Goal: Task Accomplishment & Management: Manage account settings

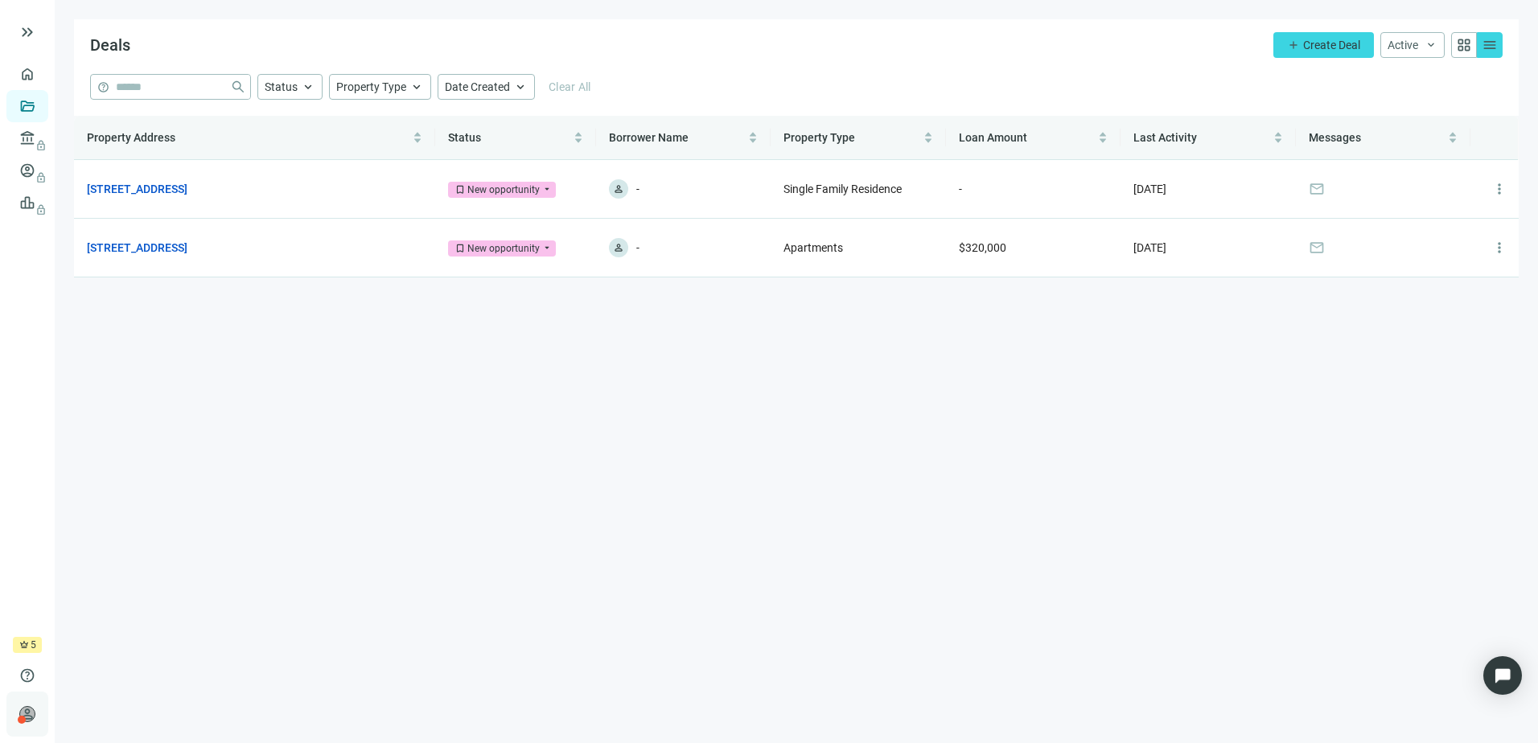
click at [33, 714] on span "person" at bounding box center [27, 714] width 16 height 16
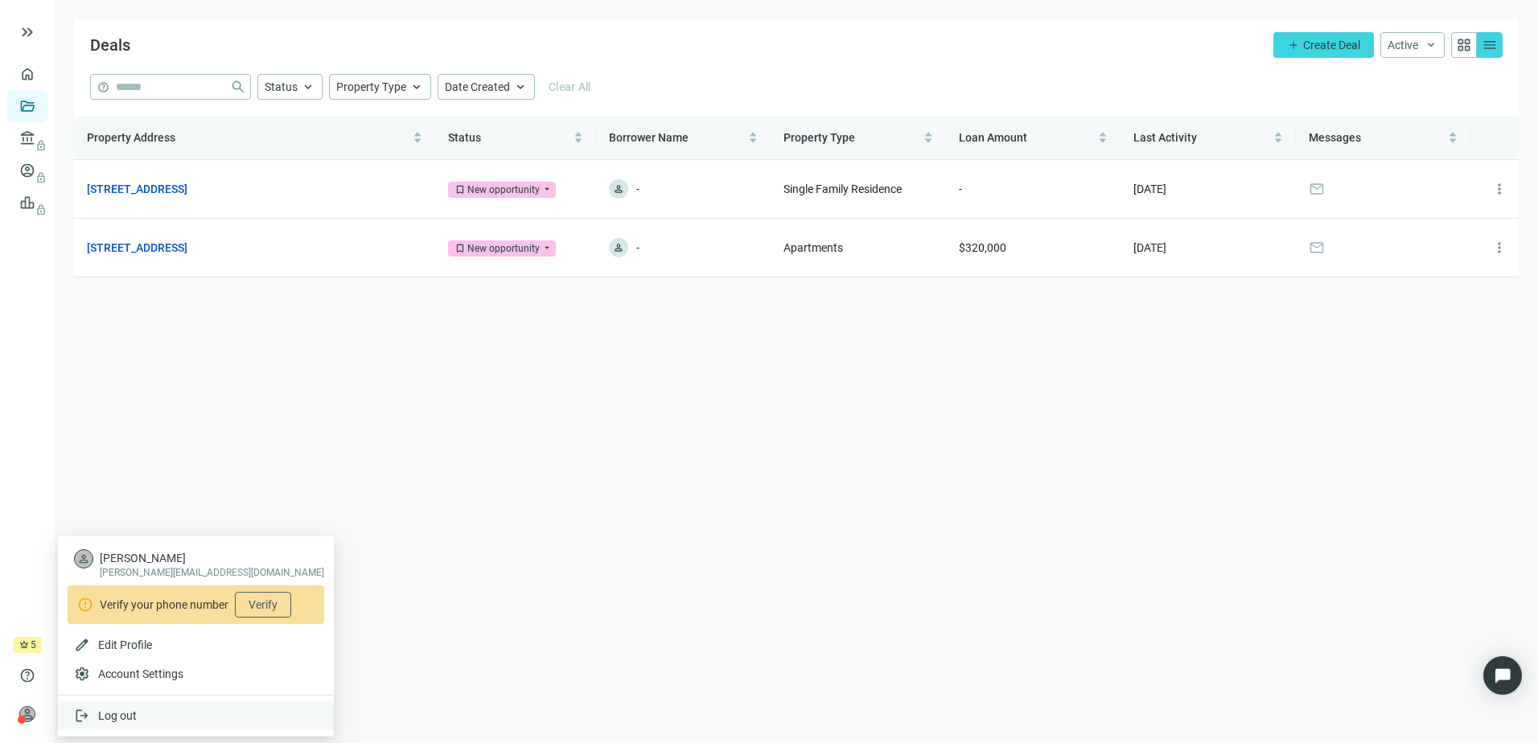
click at [110, 710] on span "Log out" at bounding box center [117, 716] width 39 height 13
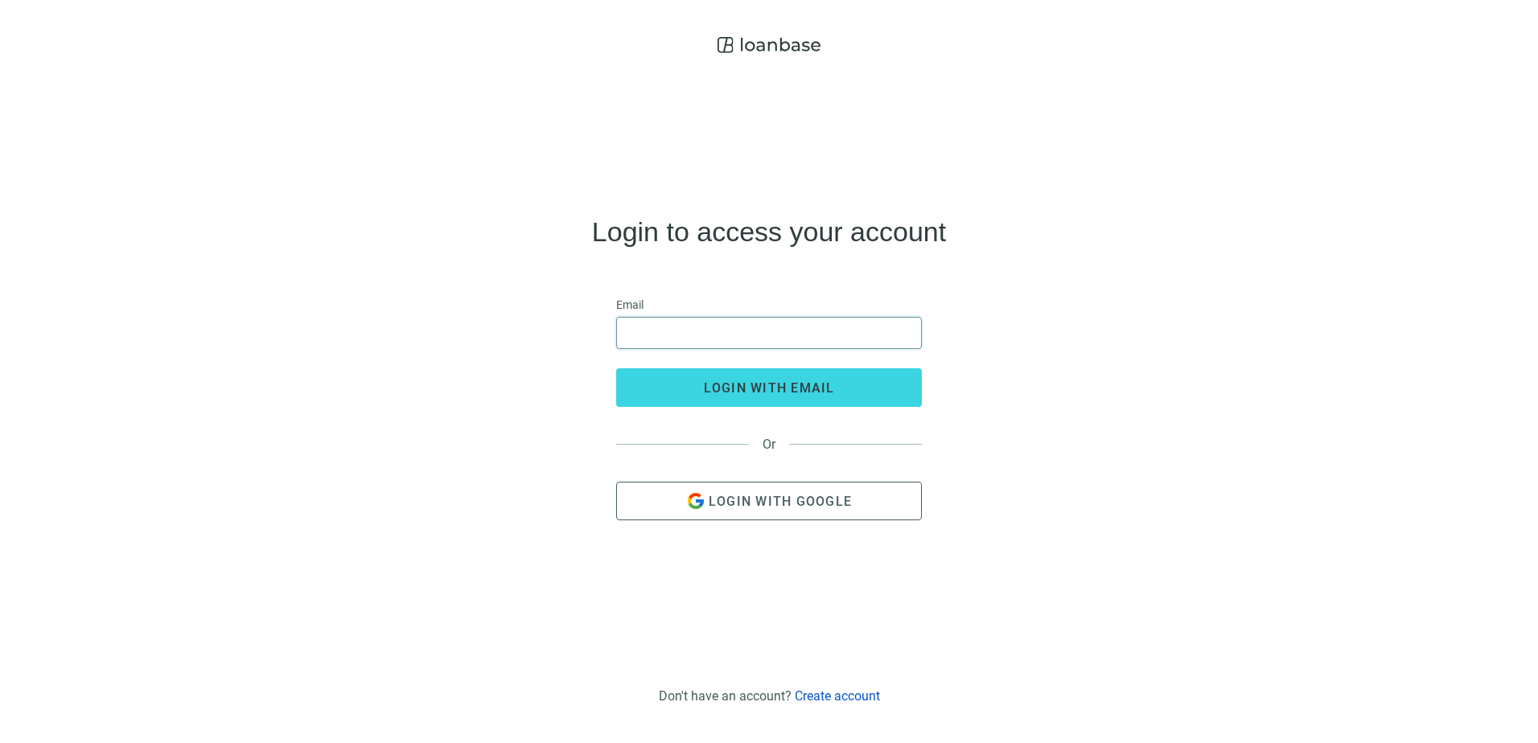
click at [737, 318] on input "email" at bounding box center [769, 333] width 285 height 31
type input "**********"
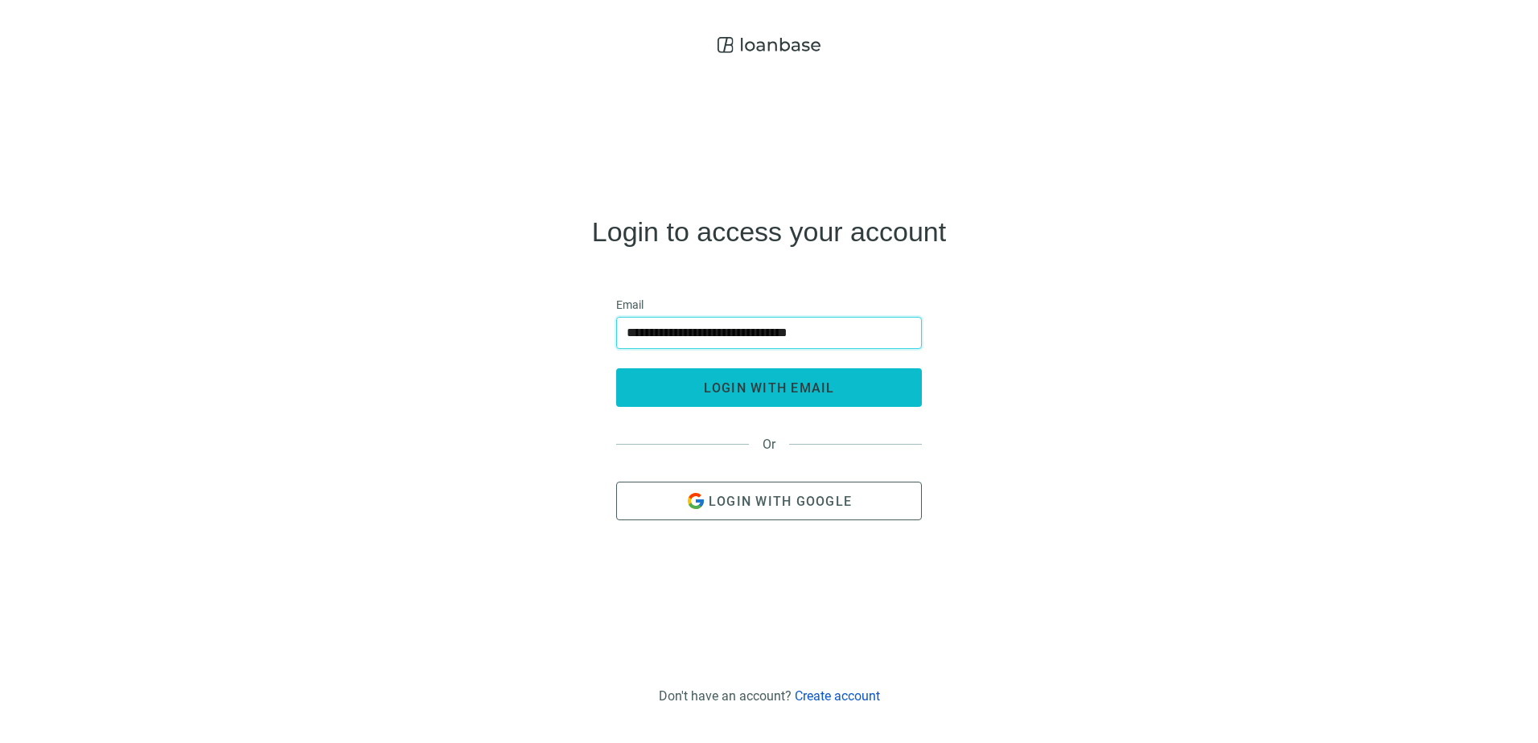
click at [854, 385] on button "login with email" at bounding box center [769, 387] width 306 height 39
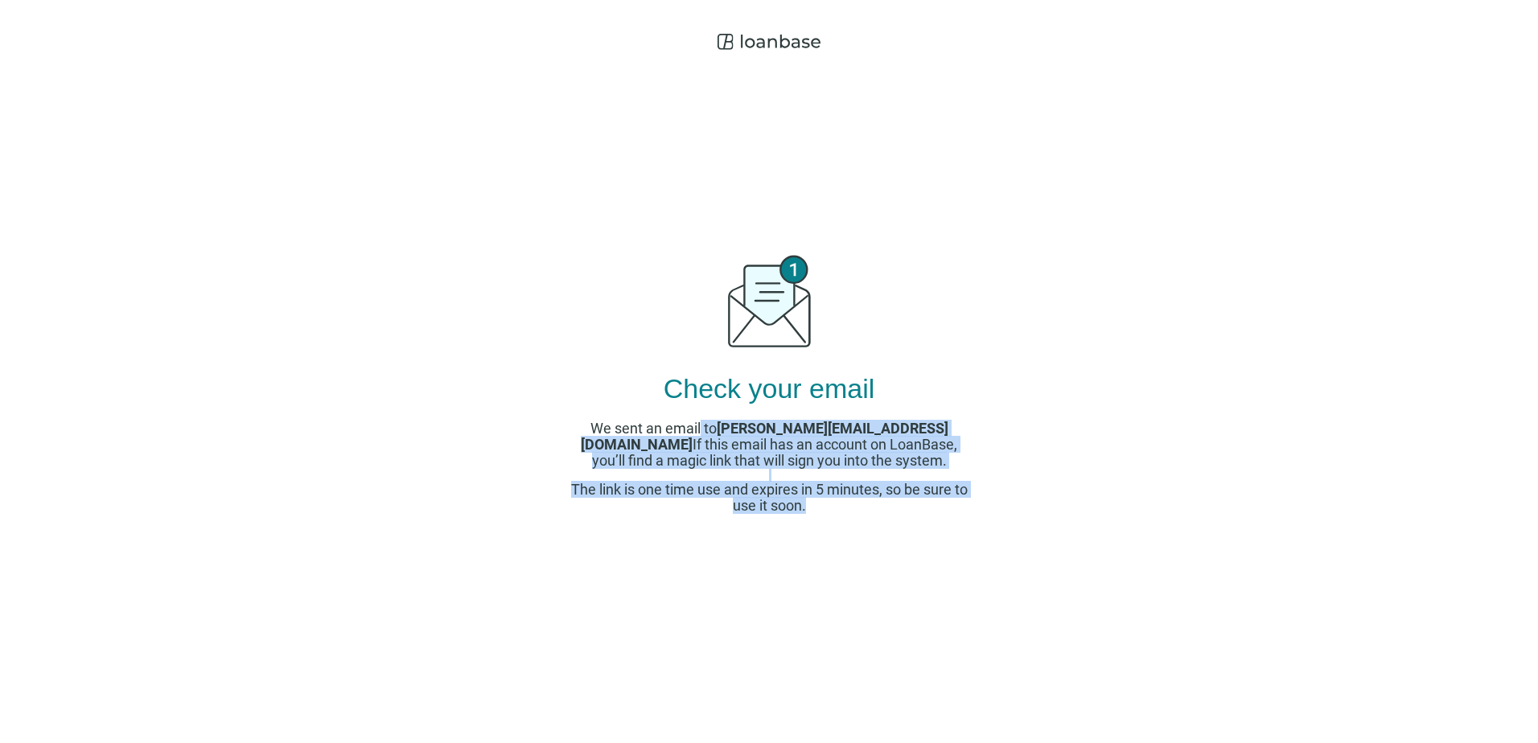
drag, startPoint x: 689, startPoint y: 427, endPoint x: 978, endPoint y: 518, distance: 303.5
click at [978, 518] on div "Check your email We sent an email to dustin@cottonwoodlendinggroup.com If this …" at bounding box center [769, 371] width 1538 height 743
drag, startPoint x: 978, startPoint y: 518, endPoint x: 964, endPoint y: 511, distance: 16.2
click at [964, 511] on div "We sent an email to dustin@cottonwoodlendinggroup.com If this email has an acco…" at bounding box center [769, 467] width 402 height 93
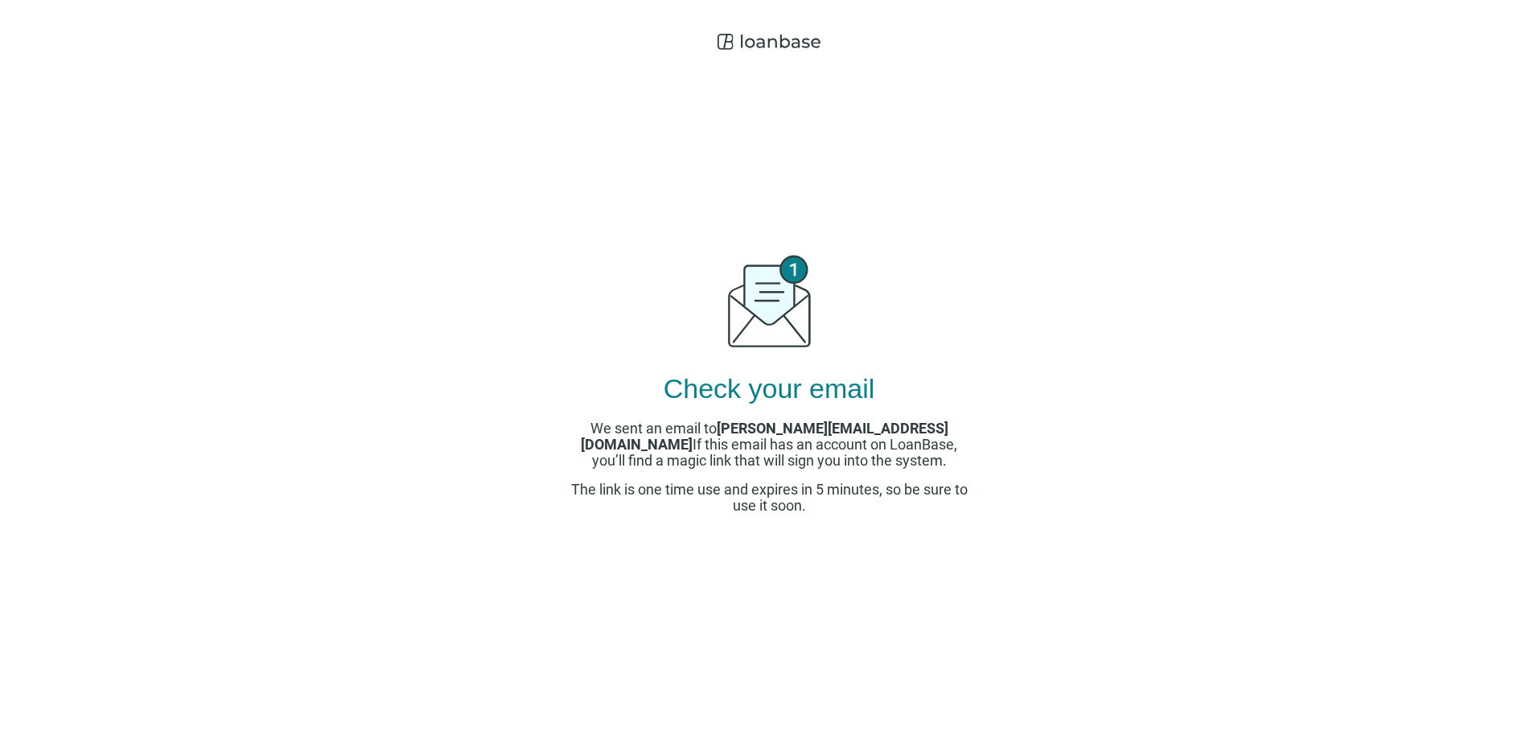
click at [960, 510] on div "We sent an email to dustin@cottonwoodlendinggroup.com If this email has an acco…" at bounding box center [769, 467] width 402 height 93
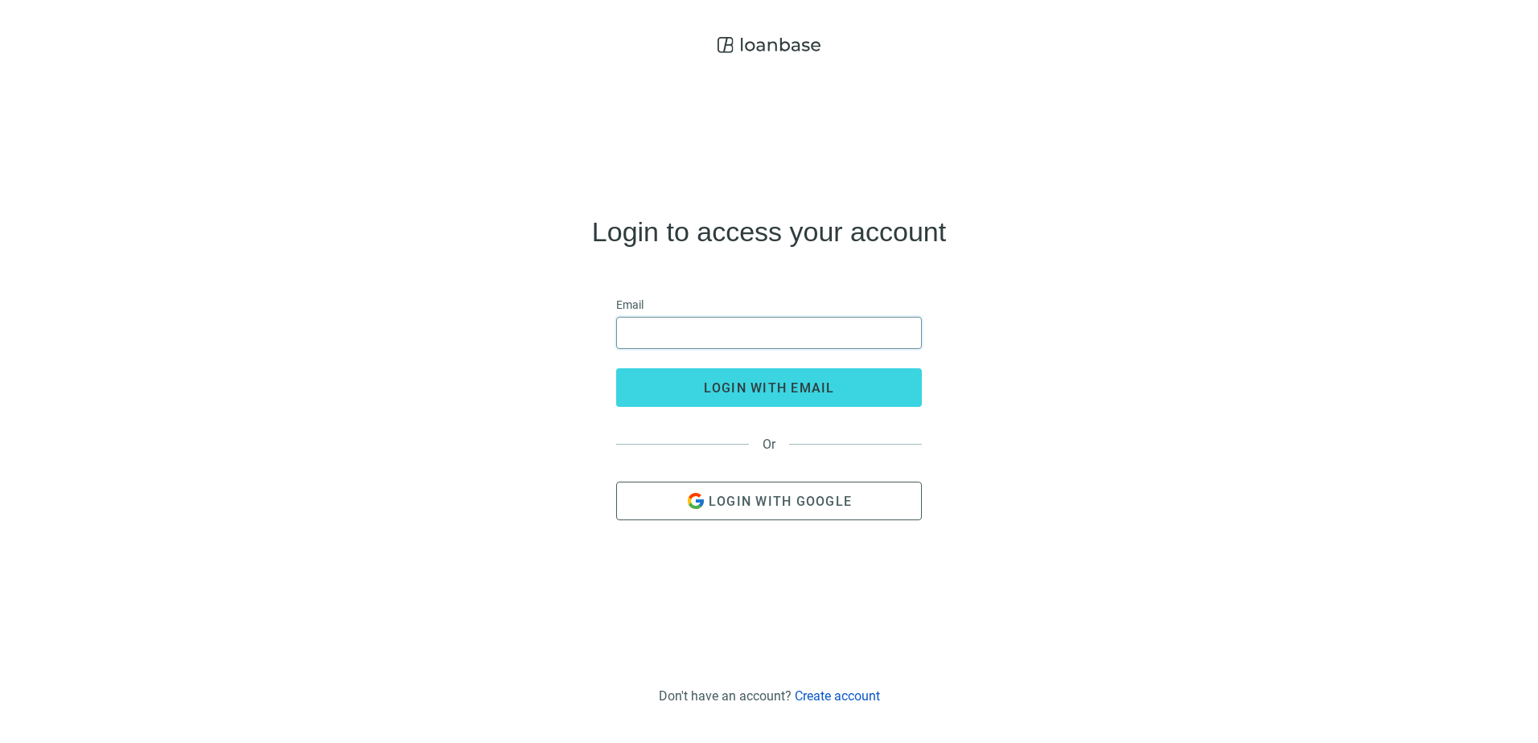
click at [781, 343] on input "email" at bounding box center [769, 333] width 285 height 31
type input "**********"
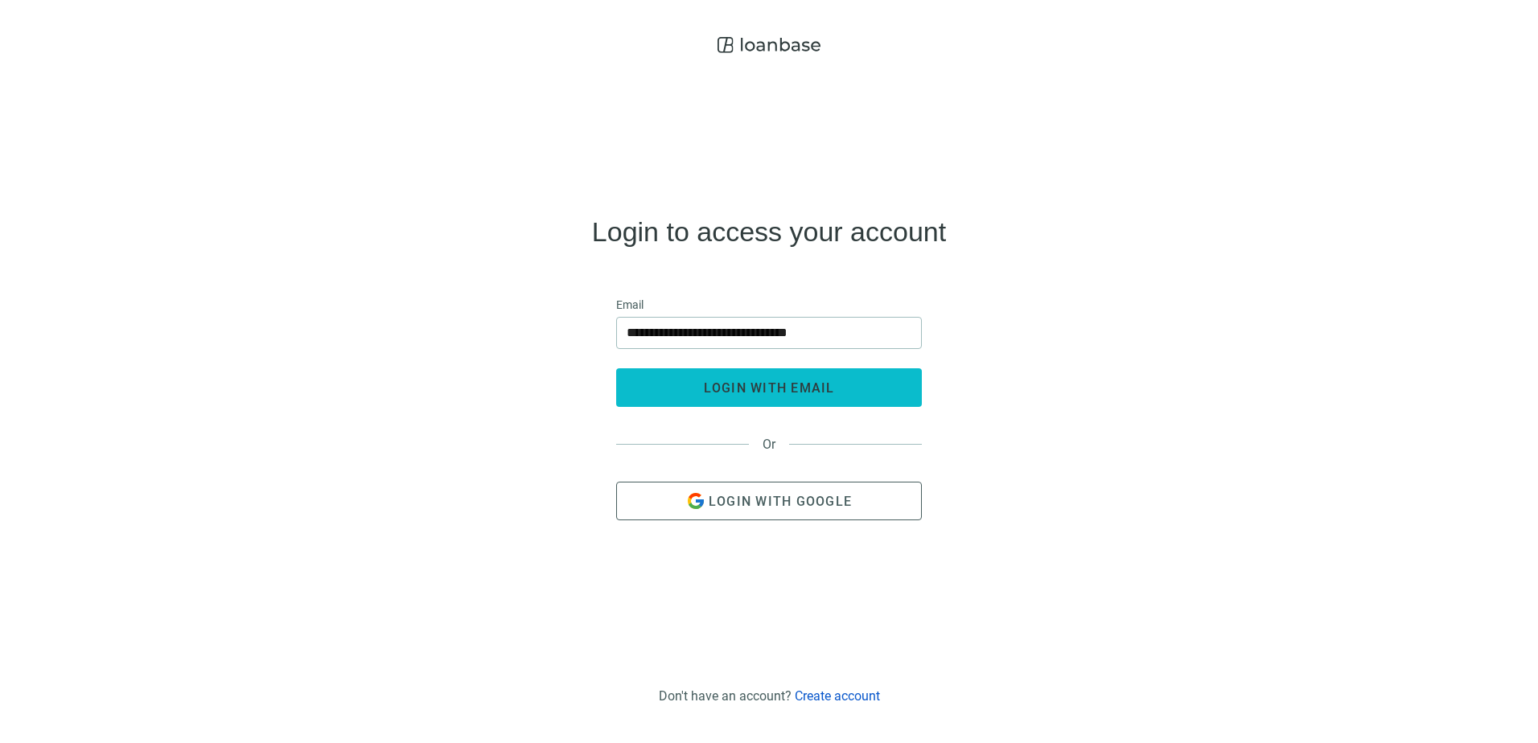
click at [701, 393] on button "login with email" at bounding box center [769, 387] width 306 height 39
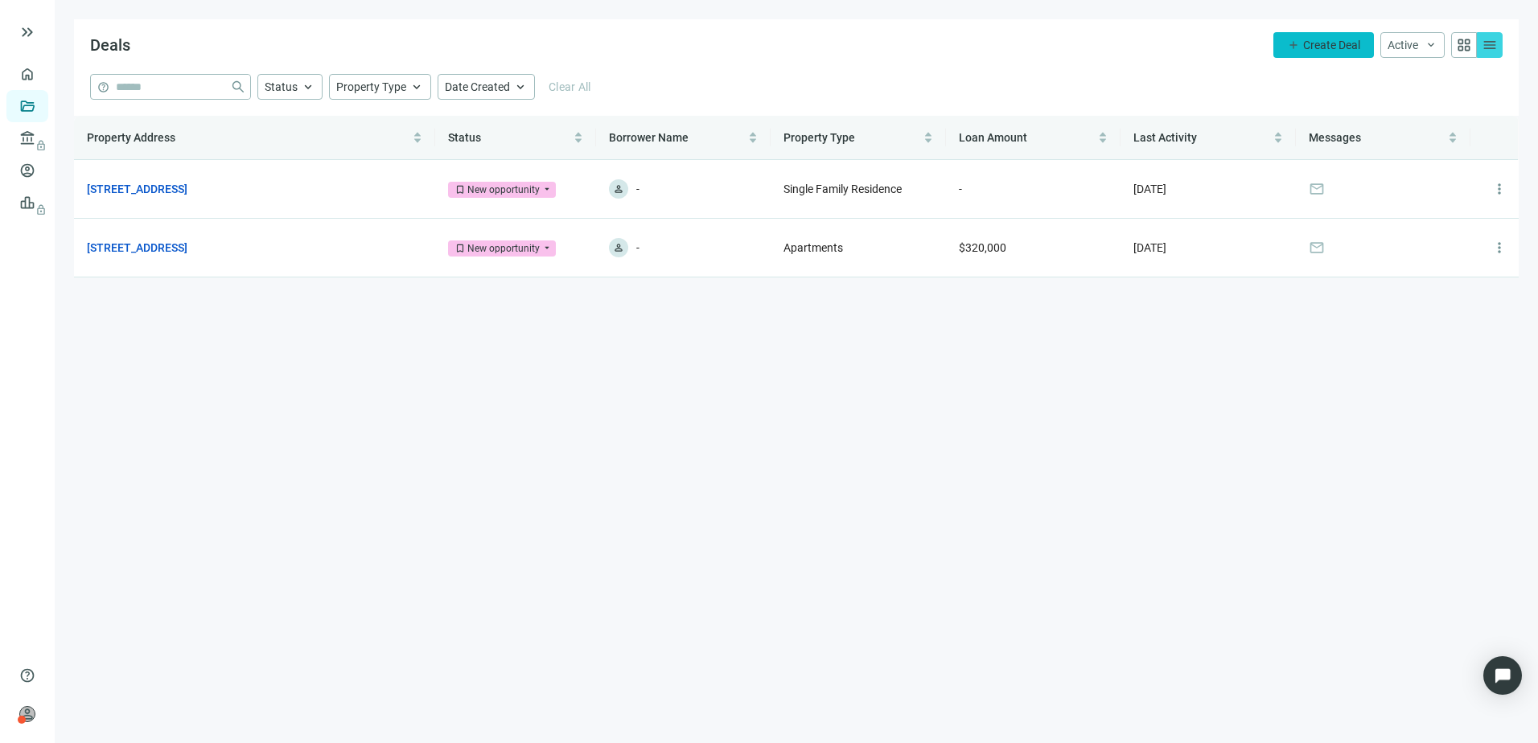
drag, startPoint x: 934, startPoint y: 422, endPoint x: 1332, endPoint y: 50, distance: 544.7
click at [939, 413] on main "Deals add Create Deal Active keyboard_arrow_down grid_view menu help close Stat…" at bounding box center [796, 371] width 1483 height 743
click at [30, 717] on span "person" at bounding box center [27, 714] width 16 height 16
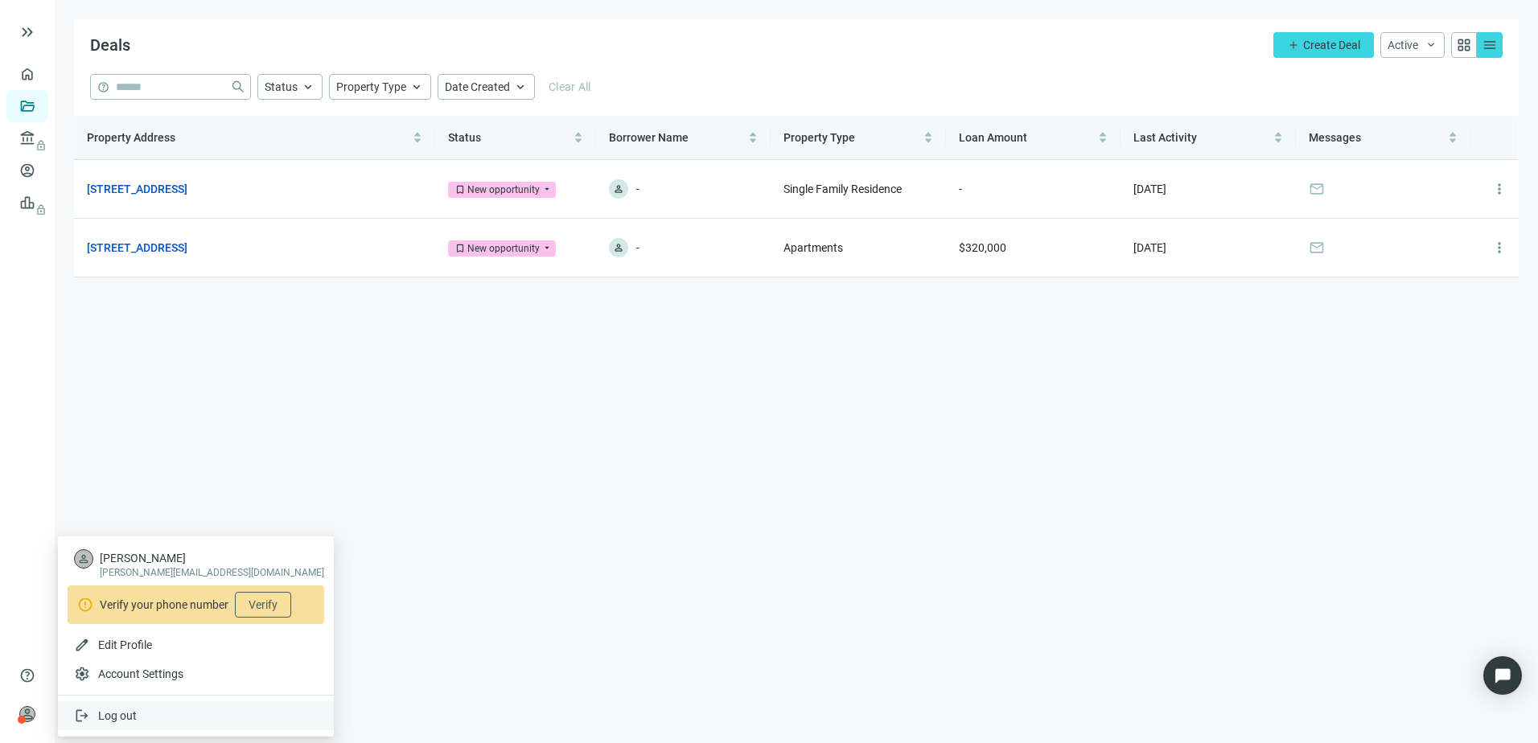
click at [130, 714] on span "Log out" at bounding box center [117, 716] width 39 height 13
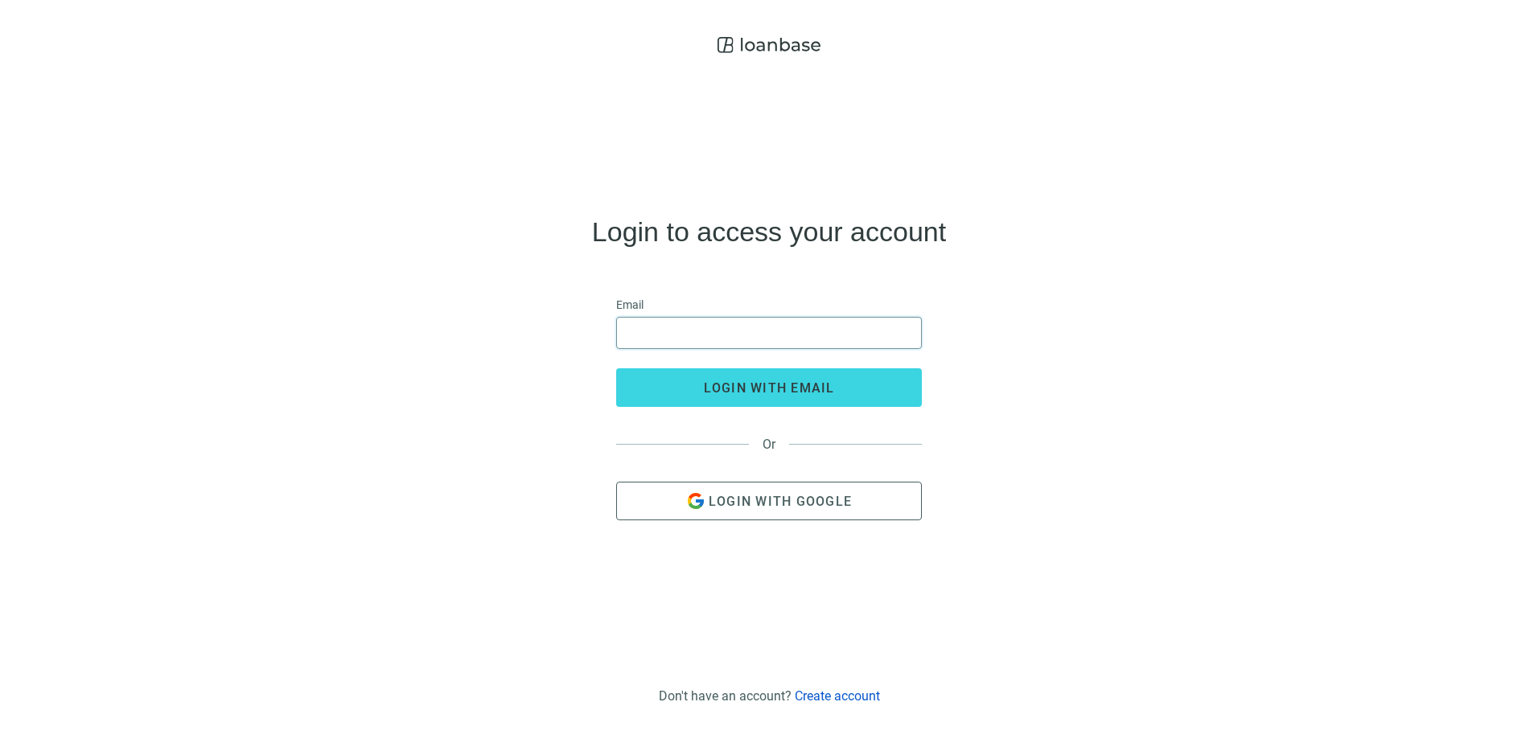
click at [686, 345] on input "email" at bounding box center [769, 333] width 285 height 31
type input "**********"
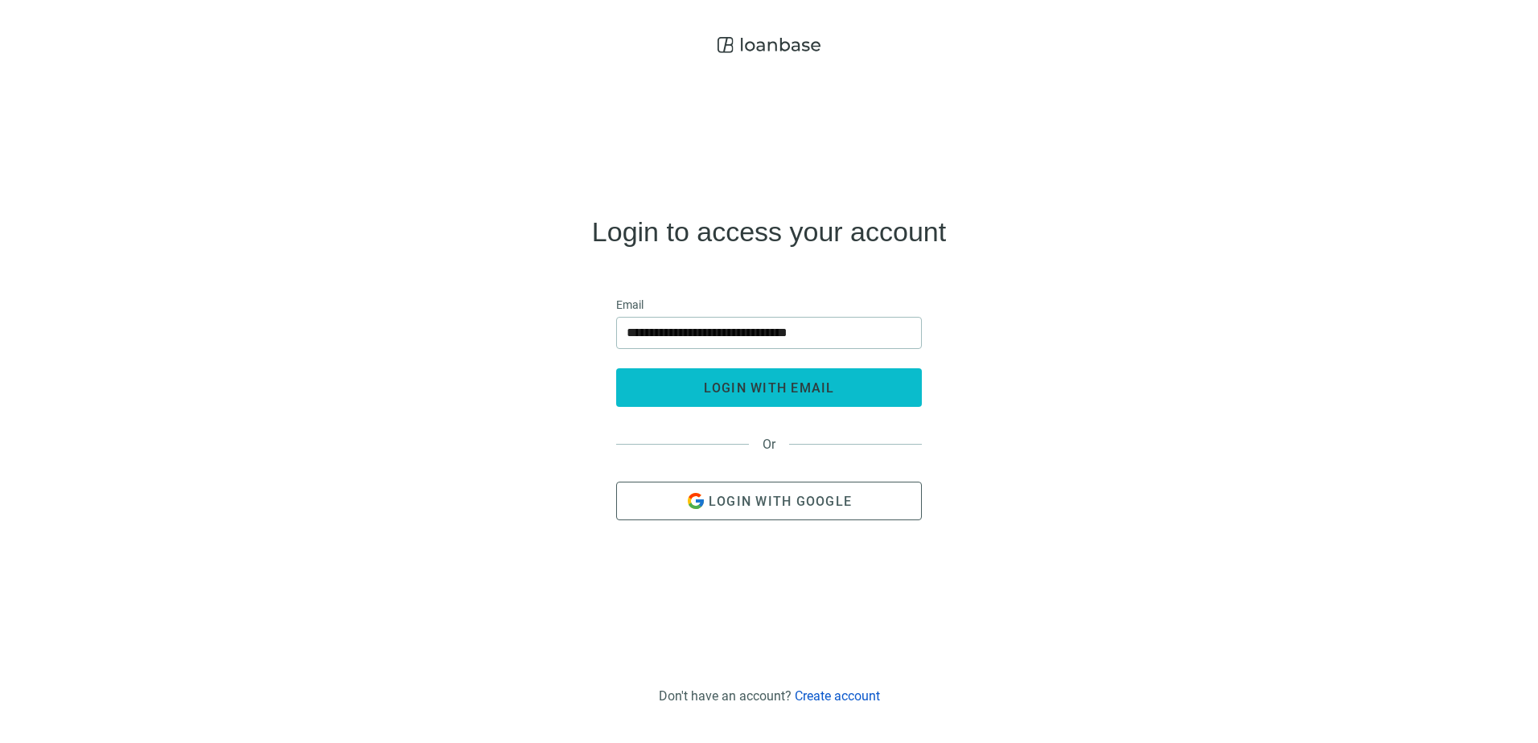
click at [804, 390] on span "login with email" at bounding box center [769, 387] width 131 height 15
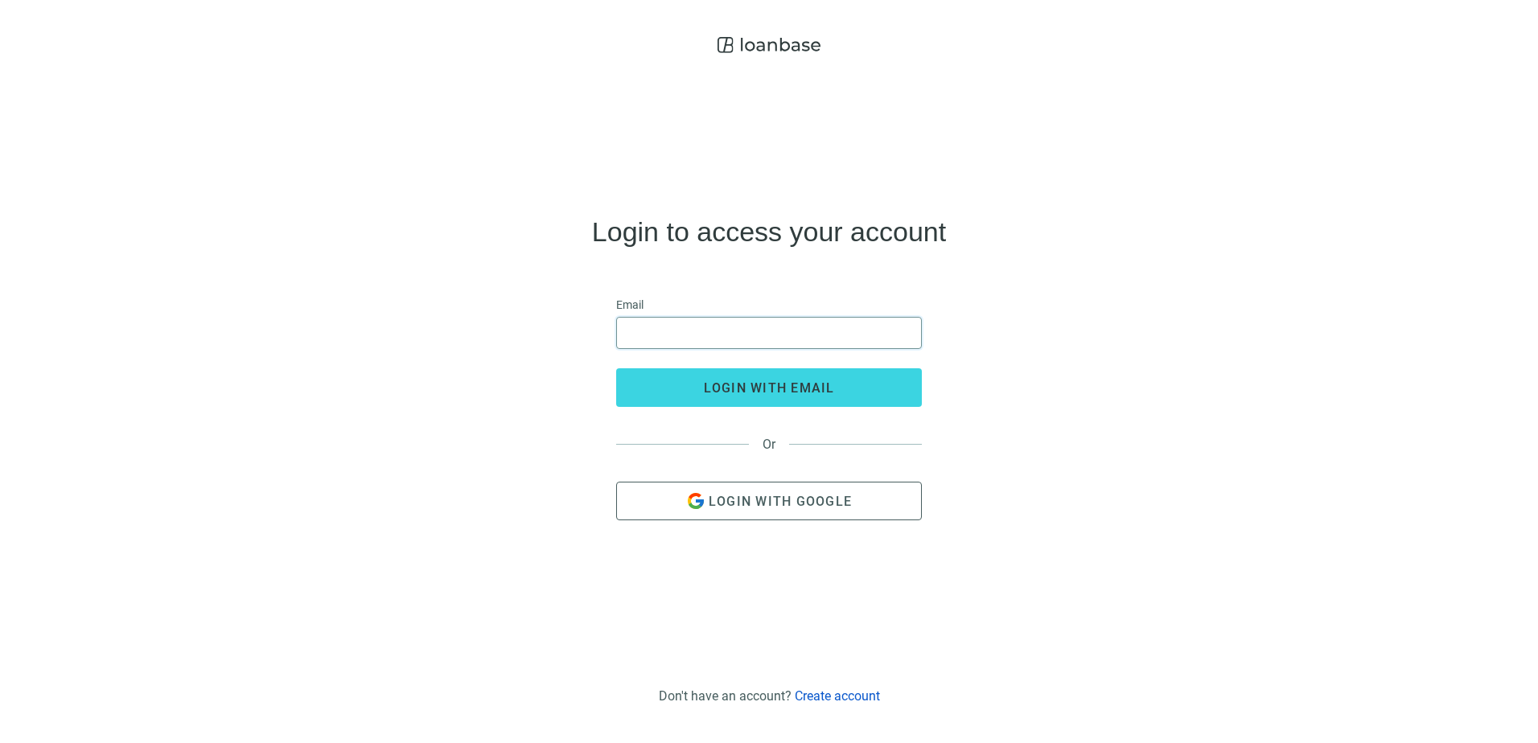
click at [768, 326] on input "email" at bounding box center [769, 333] width 285 height 31
type input "**********"
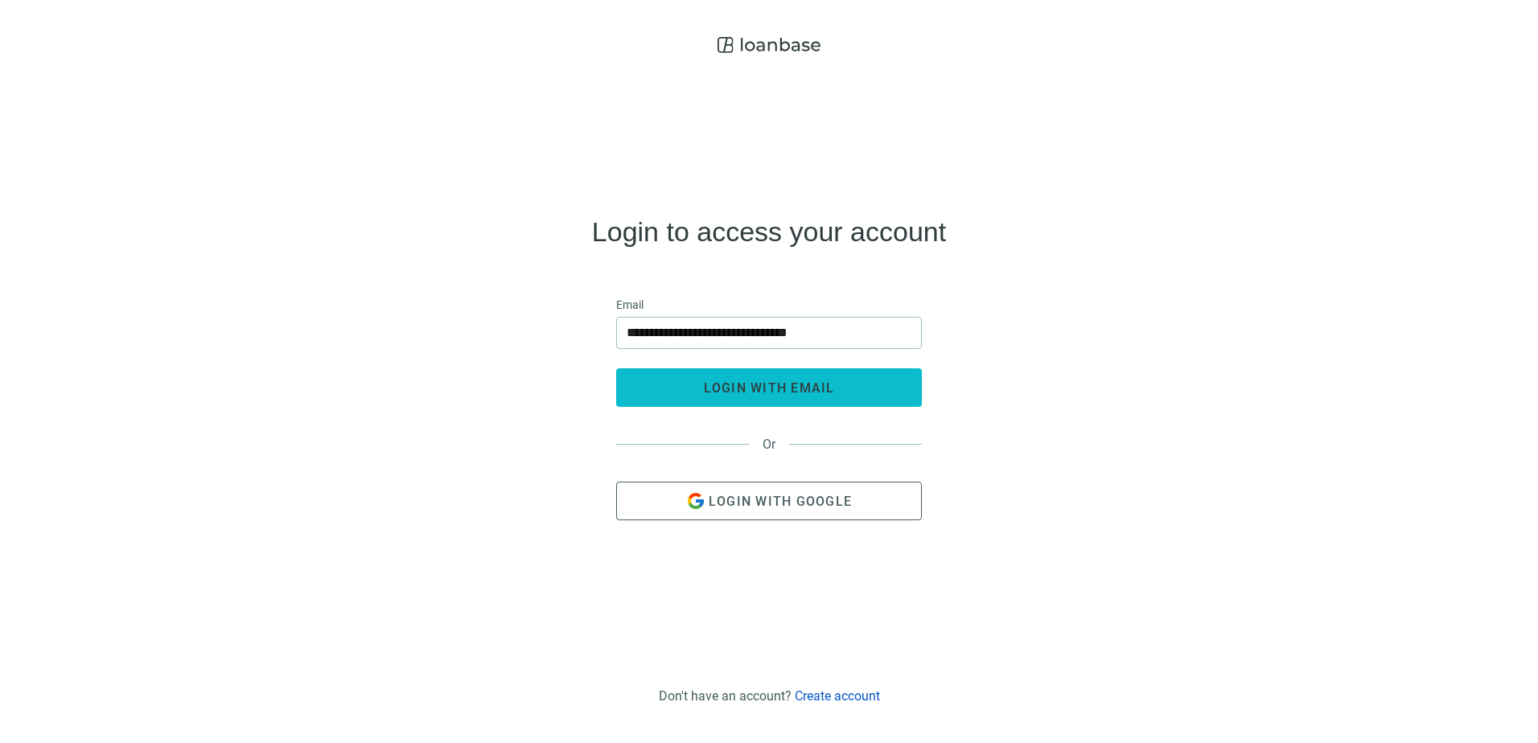
click at [828, 389] on span "login with email" at bounding box center [769, 387] width 131 height 15
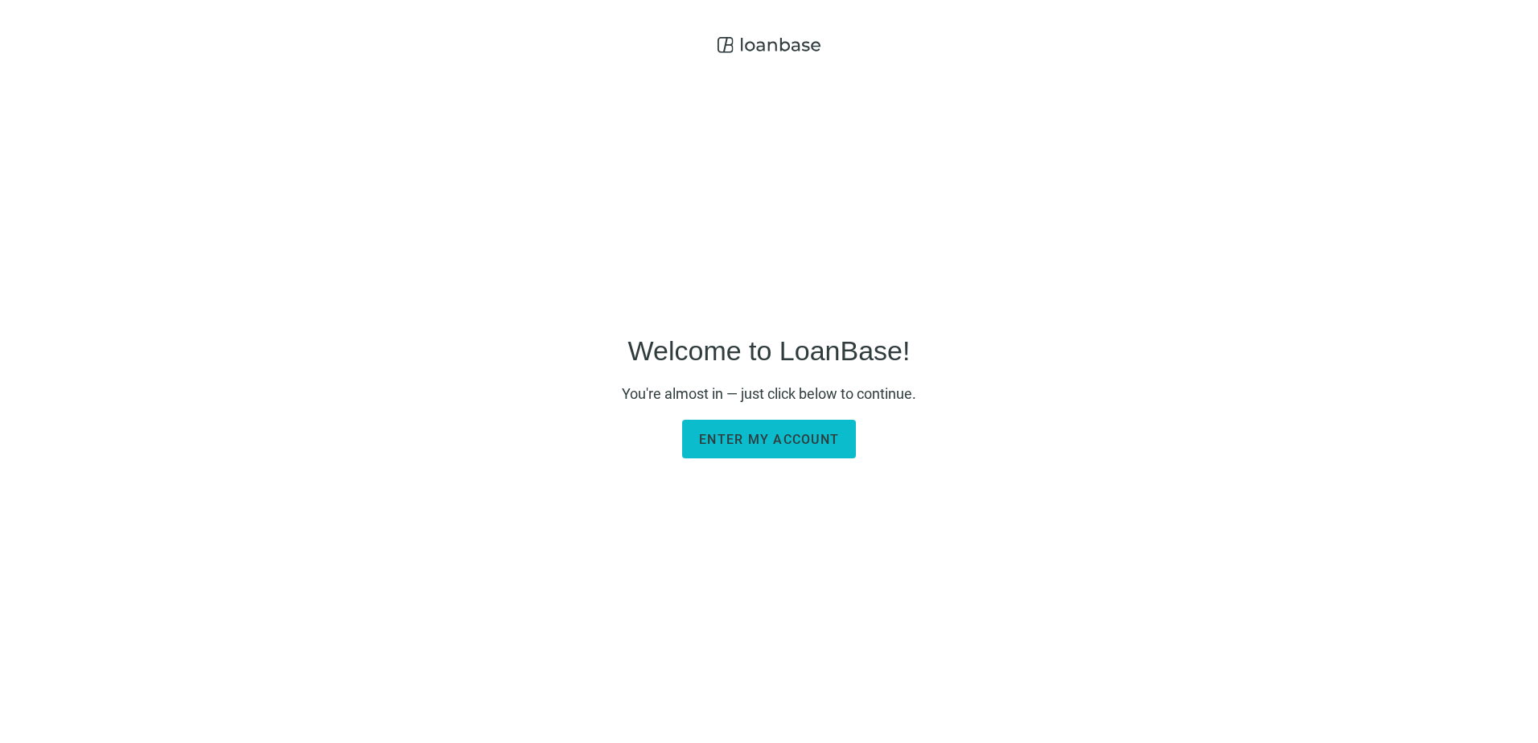
click at [746, 445] on span "Enter my account" at bounding box center [769, 439] width 140 height 15
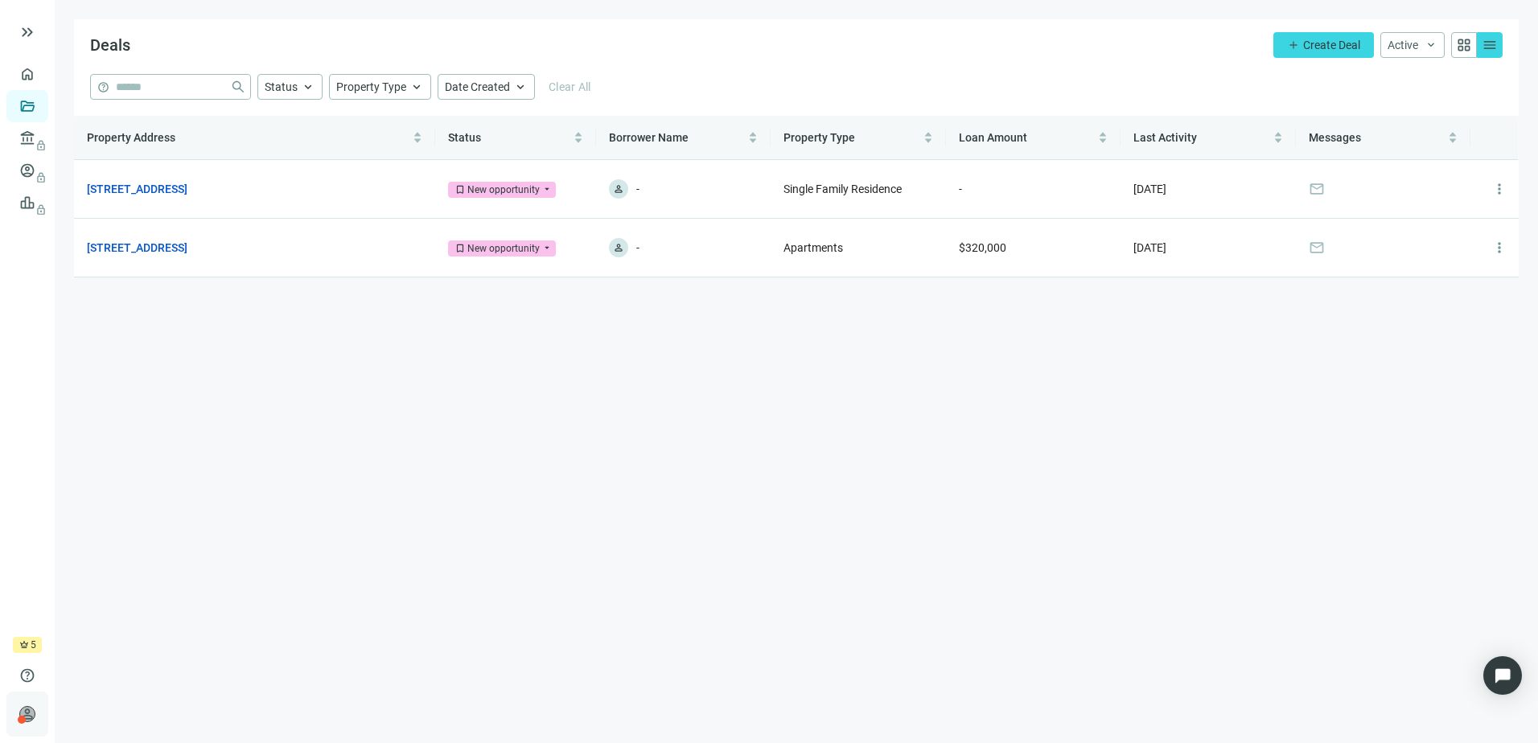
click at [26, 714] on span "person" at bounding box center [27, 714] width 16 height 16
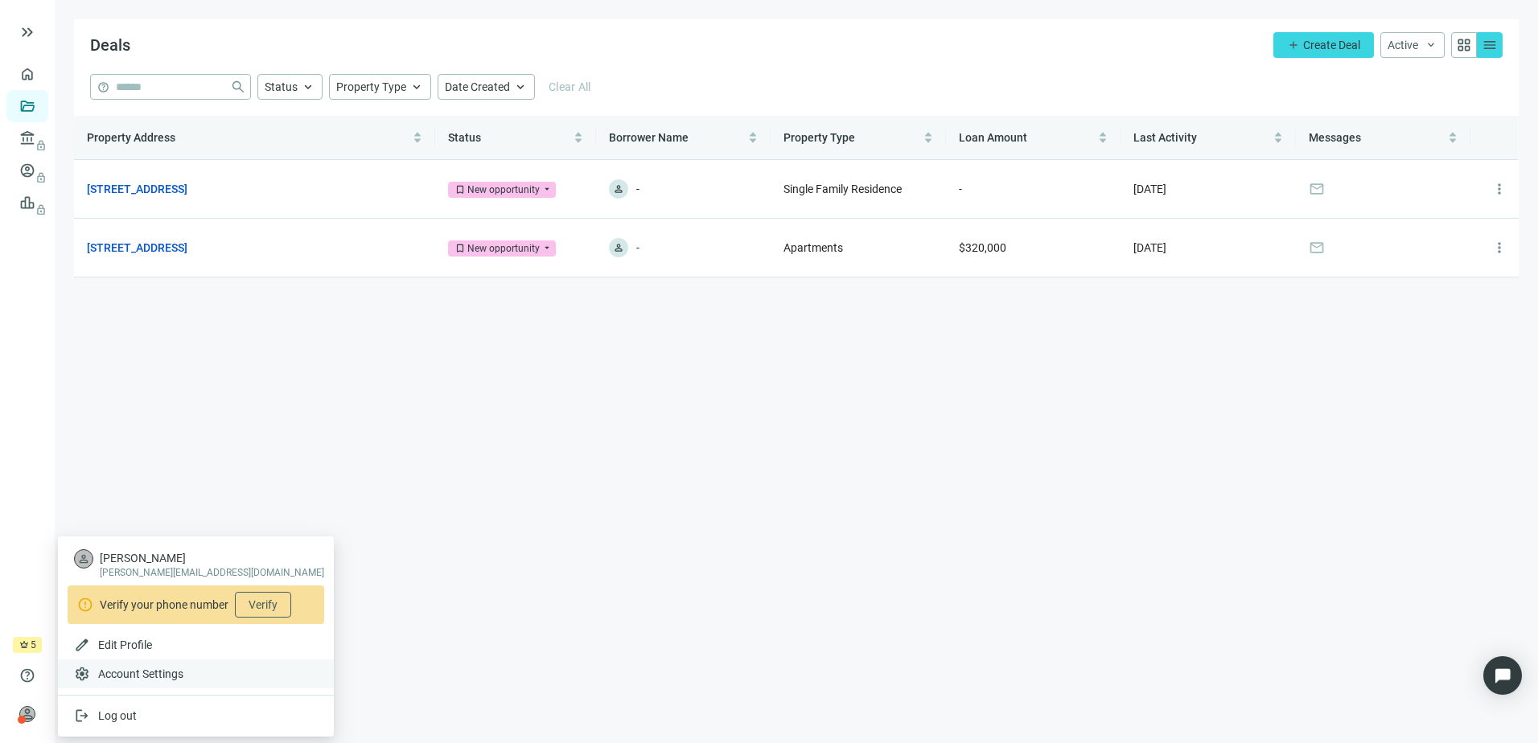
click at [142, 672] on span "Account Settings" at bounding box center [140, 674] width 85 height 16
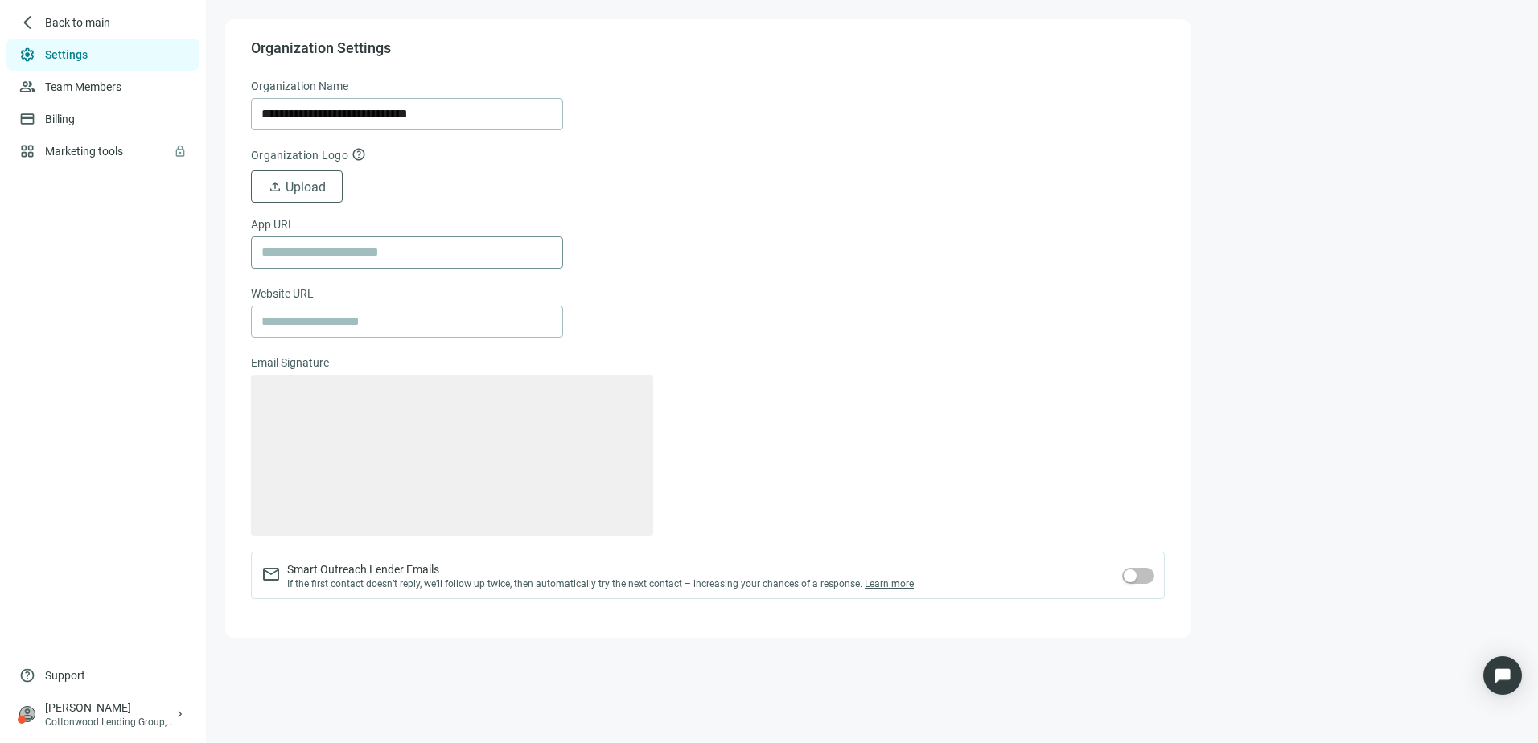
type textarea "**********"
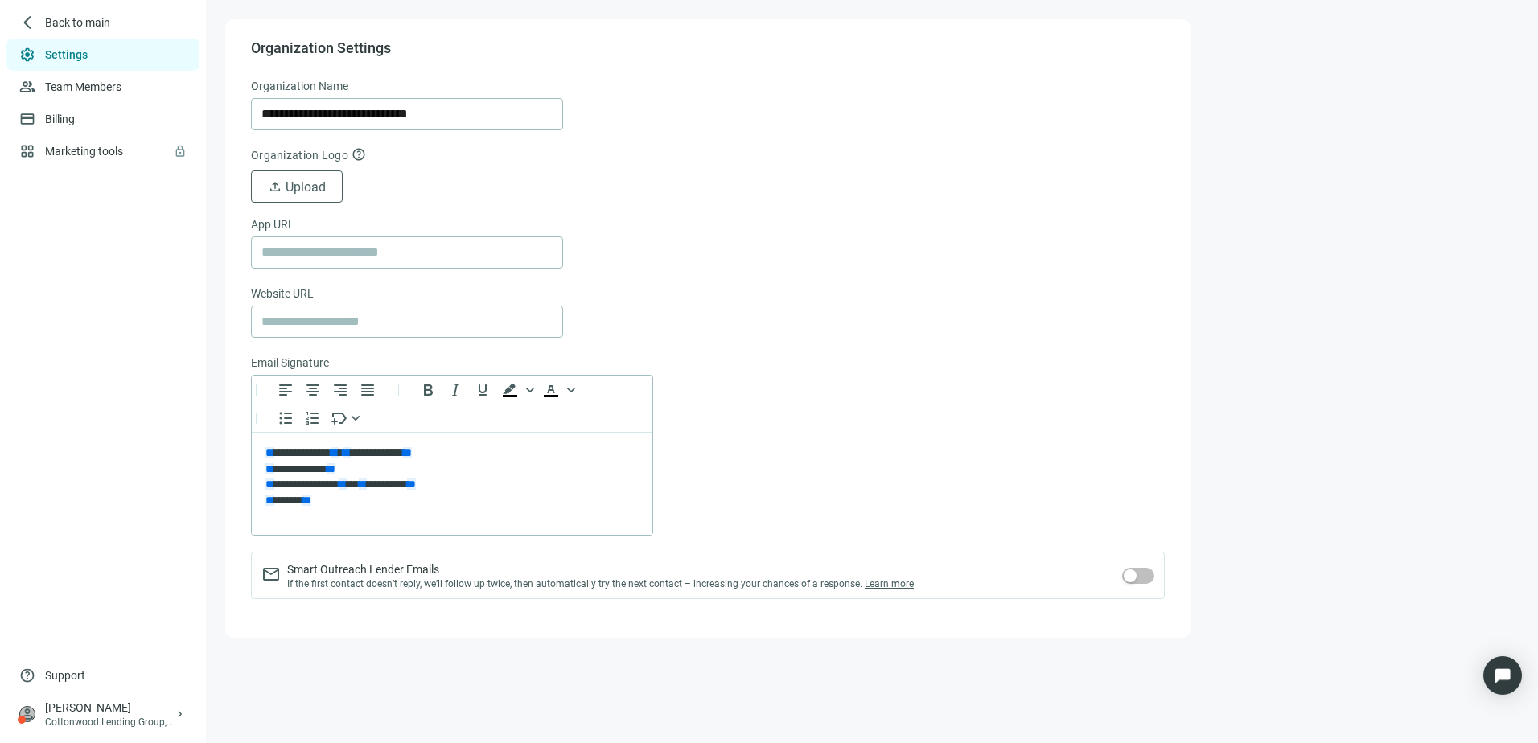
click at [754, 169] on form "**********" at bounding box center [708, 347] width 914 height 541
click at [72, 87] on link "Team Members" at bounding box center [85, 86] width 80 height 13
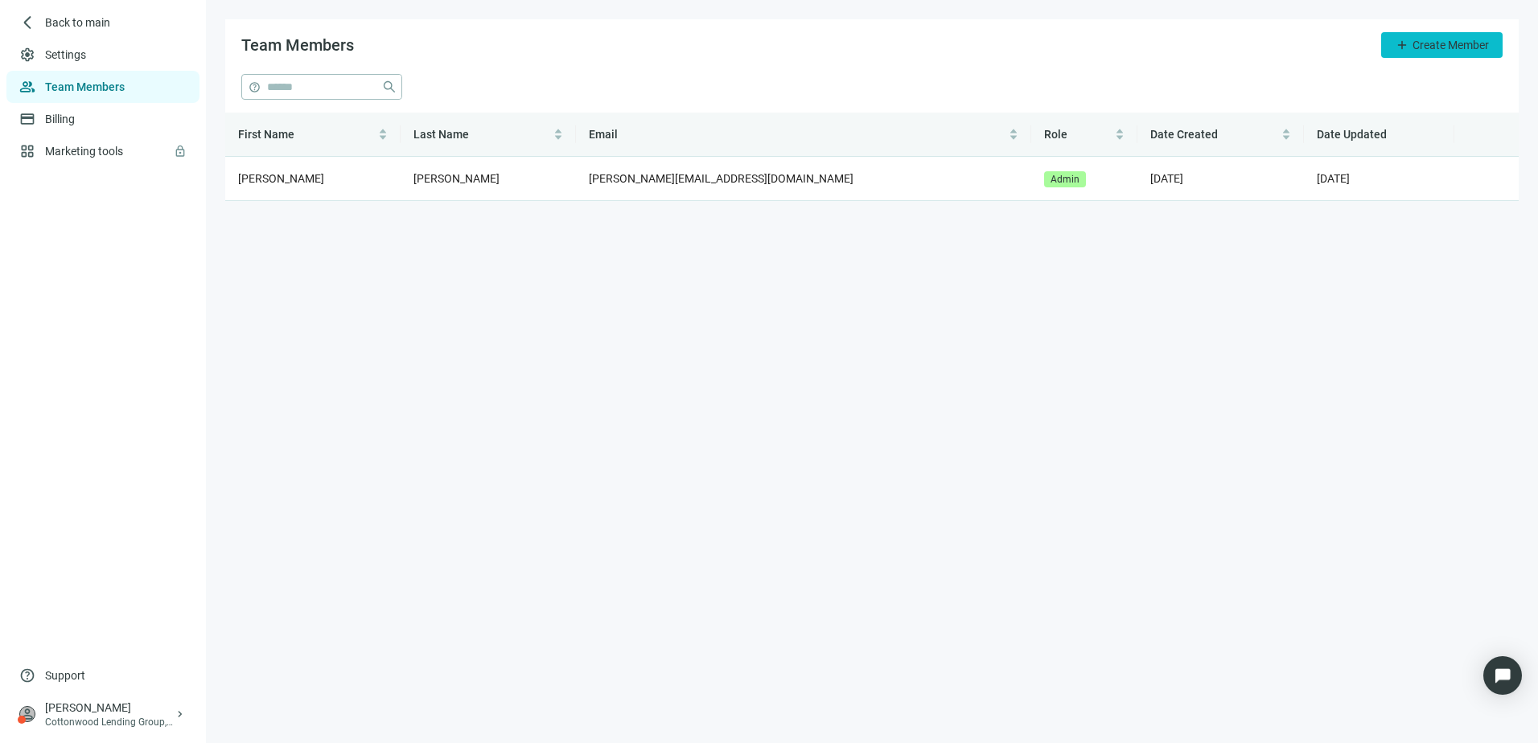
click at [1432, 43] on span "Create Member" at bounding box center [1451, 45] width 76 height 13
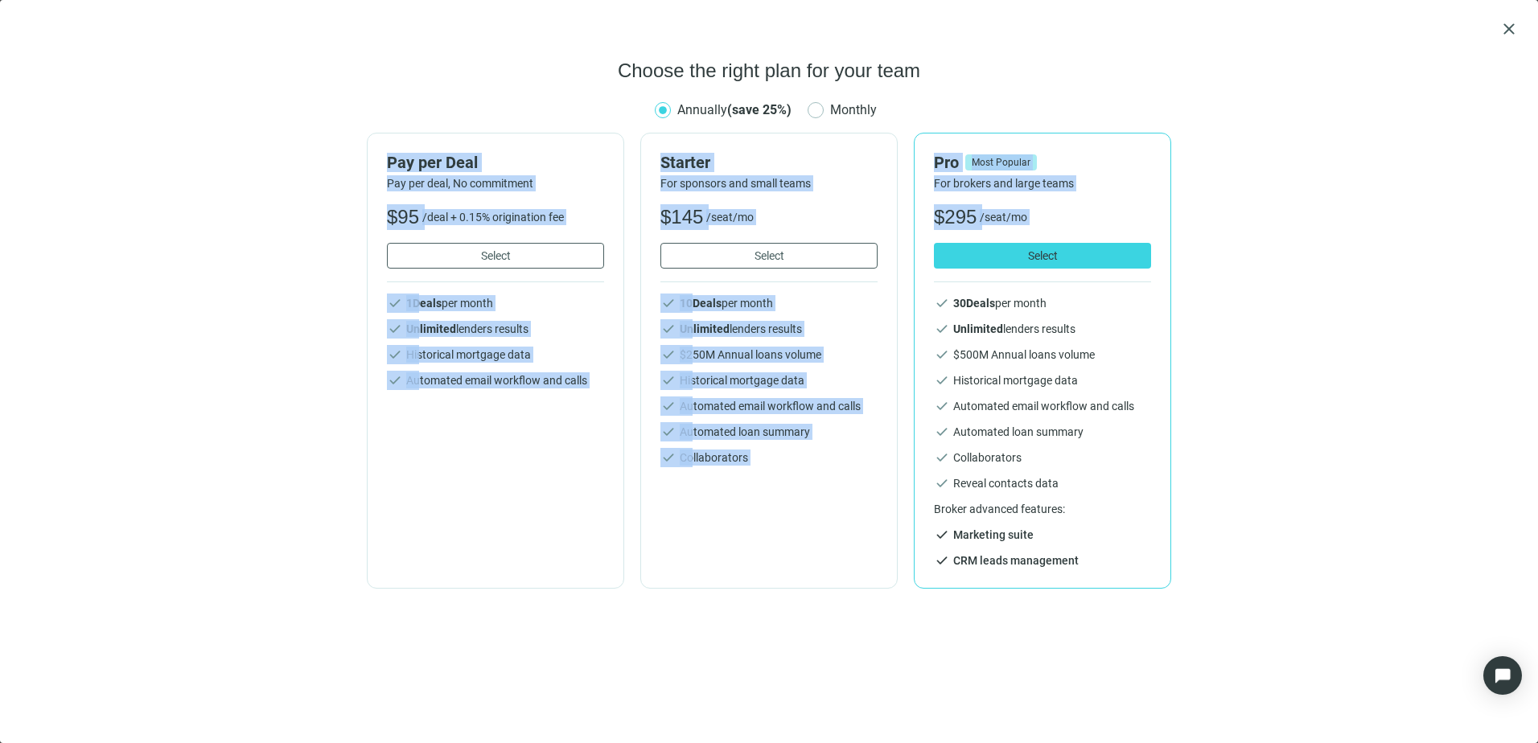
drag, startPoint x: 1461, startPoint y: 282, endPoint x: 311, endPoint y: 125, distance: 1160.9
click at [311, 125] on div "Choose the right plan for your team Annually (save 25%) Monthly Pay per Deal Pa…" at bounding box center [768, 391] width 1499 height 666
drag, startPoint x: 311, startPoint y: 125, endPoint x: 158, endPoint y: 147, distance: 153.6
click at [200, 152] on div "Choose the right plan for your team Annually (save 25%) Monthly Pay per Deal Pa…" at bounding box center [768, 391] width 1499 height 666
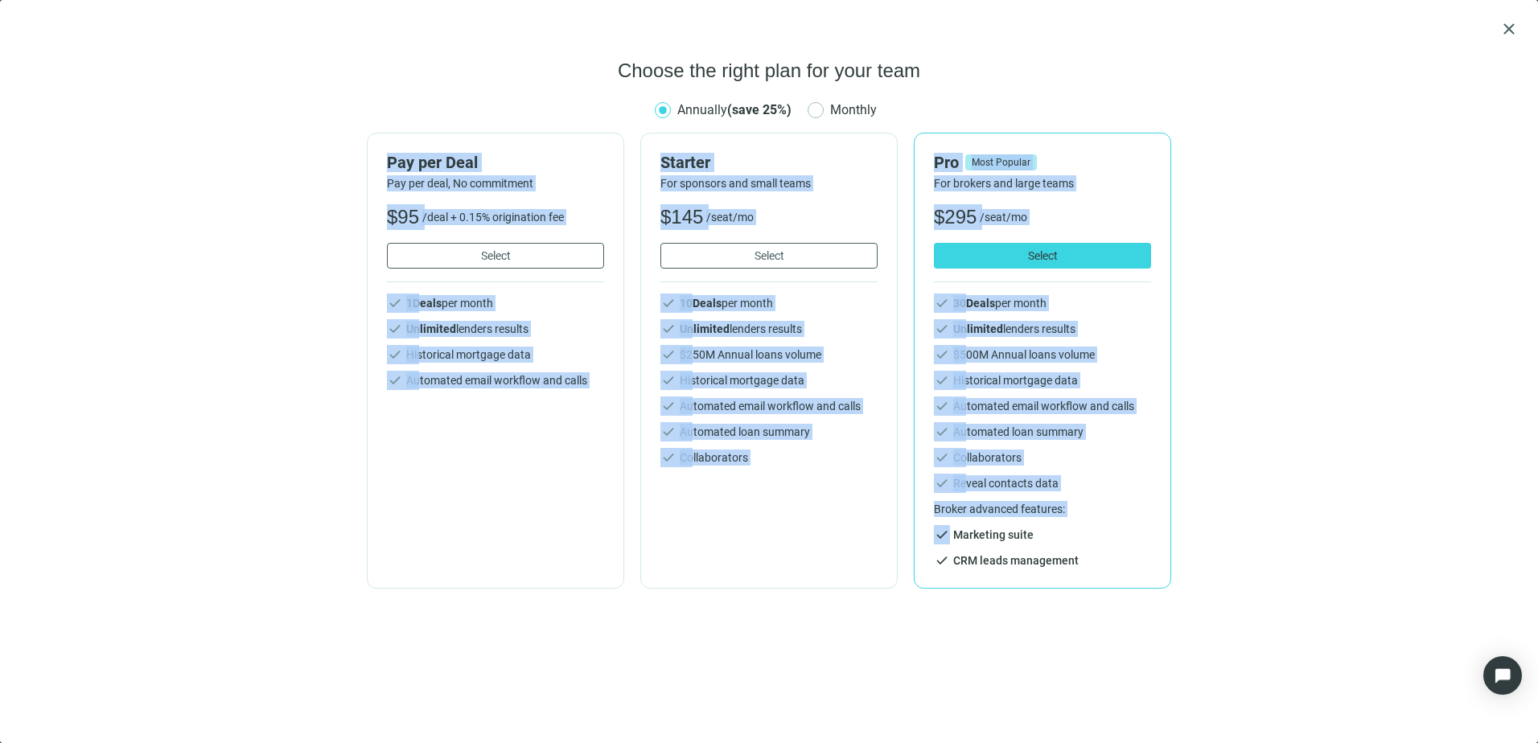
drag, startPoint x: 145, startPoint y: 143, endPoint x: 1374, endPoint y: 534, distance: 1289.9
click at [1374, 534] on div "Choose the right plan for your team Annually (save 25%) Monthly Pay per Deal Pa…" at bounding box center [768, 391] width 1499 height 666
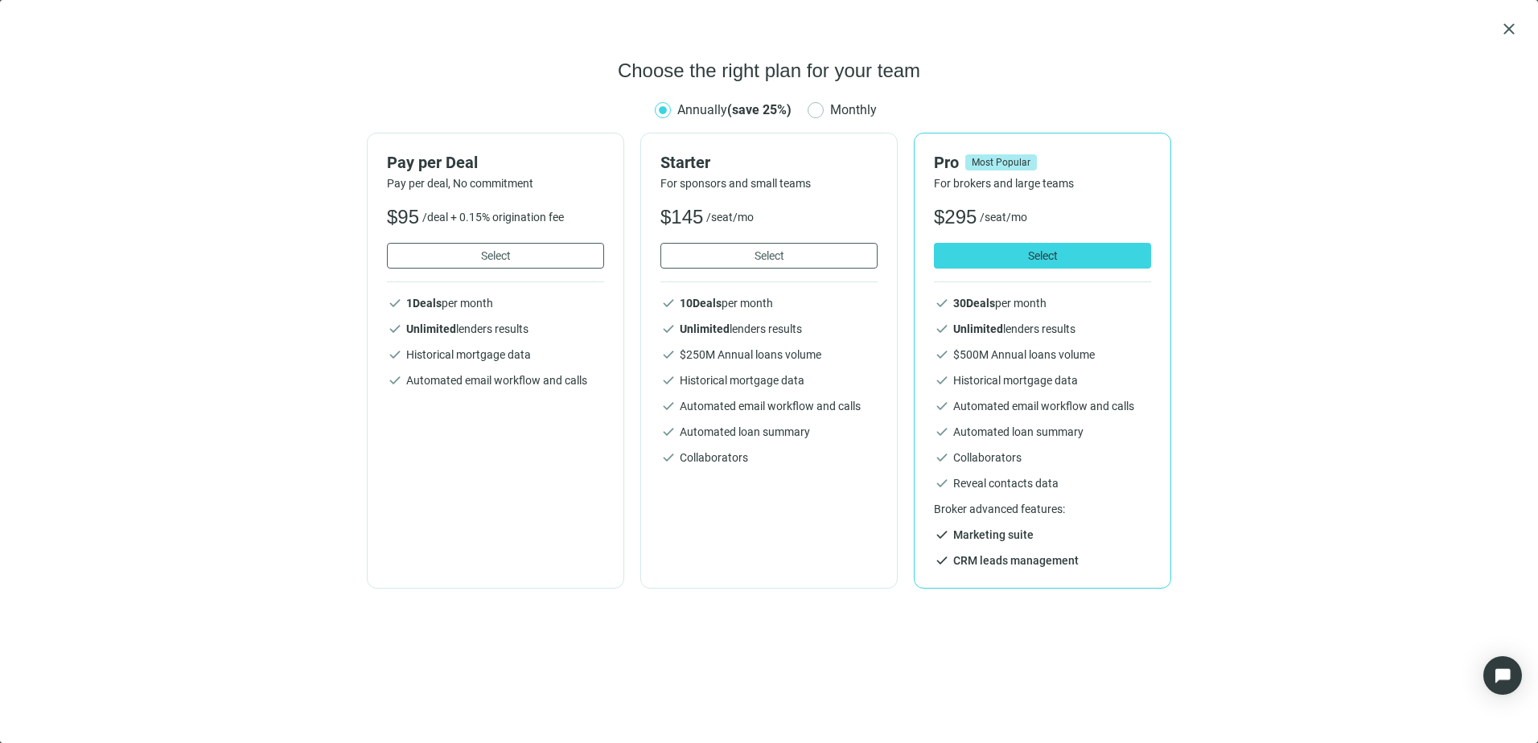
drag, startPoint x: 1374, startPoint y: 534, endPoint x: 1367, endPoint y: 562, distance: 29.1
click at [1367, 562] on div "Choose the right plan for your team Annually (save 25%) Monthly Pay per Deal Pa…" at bounding box center [768, 391] width 1499 height 666
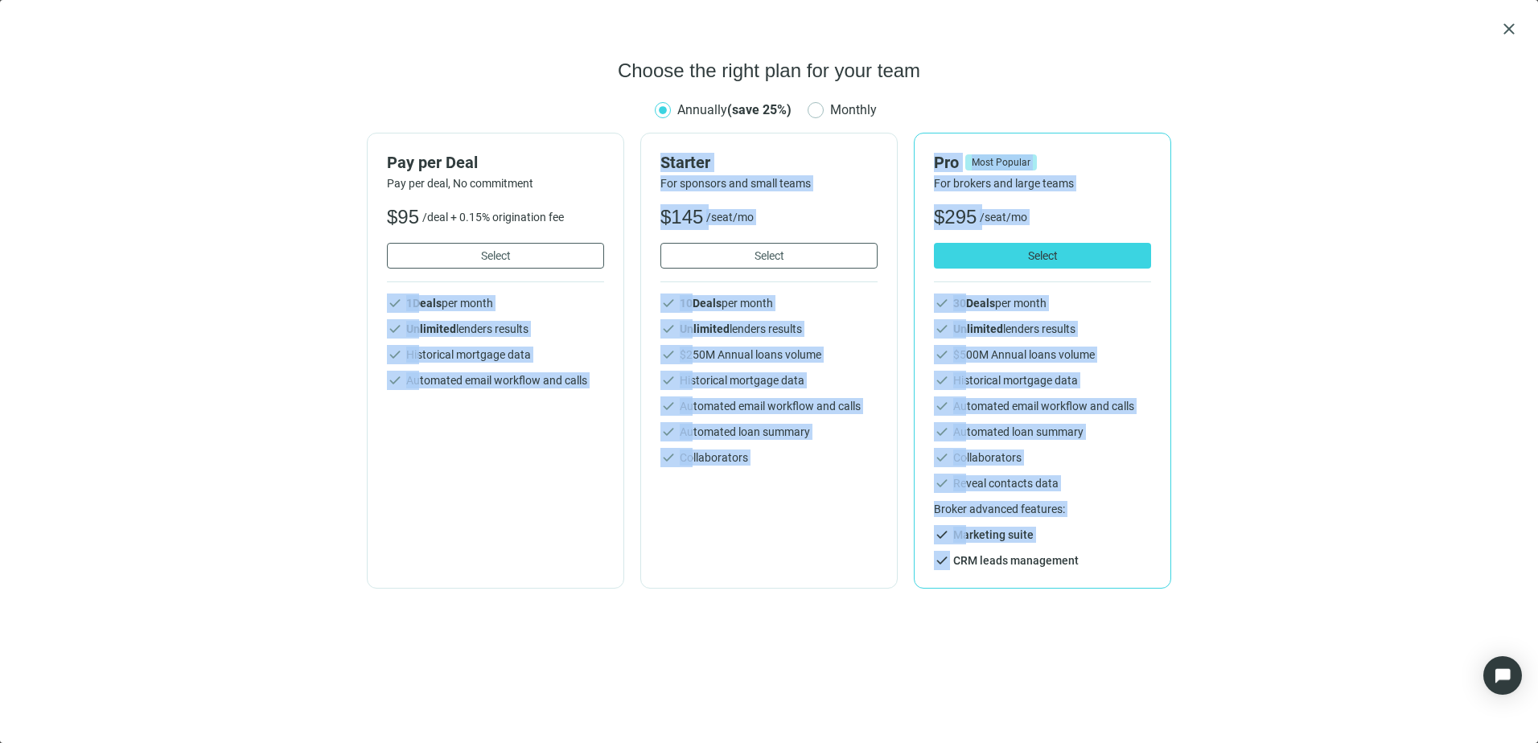
drag, startPoint x: 1367, startPoint y: 562, endPoint x: 220, endPoint y: 309, distance: 1174.8
click at [220, 309] on div "Choose the right plan for your team Annually (save 25%) Monthly Pay per Deal Pa…" at bounding box center [768, 391] width 1499 height 666
drag, startPoint x: 220, startPoint y: 309, endPoint x: 171, endPoint y: 356, distance: 68.3
click at [171, 356] on div "Choose the right plan for your team Annually (save 25%) Monthly Pay per Deal Pa…" at bounding box center [768, 391] width 1499 height 666
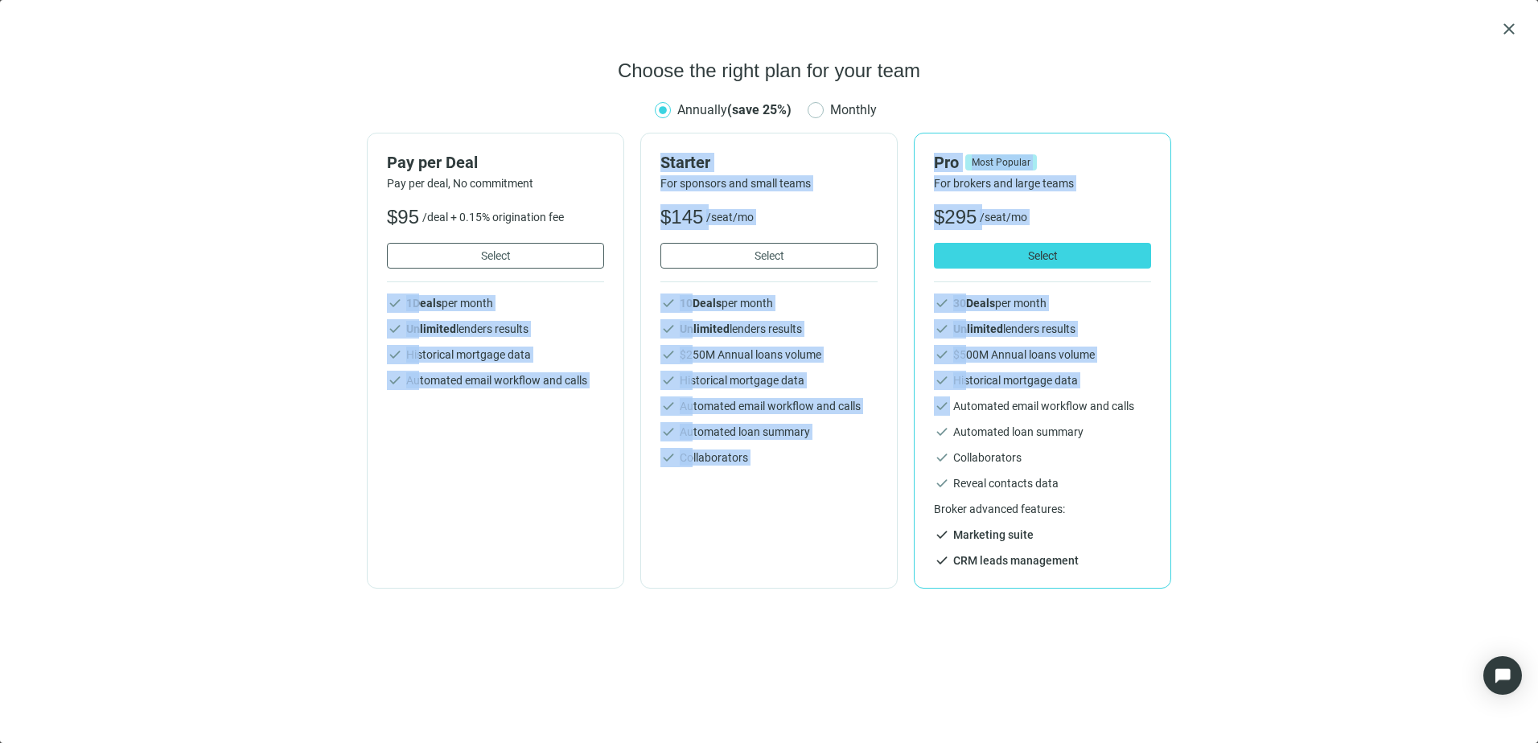
drag, startPoint x: 195, startPoint y: 250, endPoint x: 1223, endPoint y: 415, distance: 1040.4
click at [1223, 415] on div "Choose the right plan for your team Annually (save 25%) Monthly Pay per Deal Pa…" at bounding box center [768, 391] width 1499 height 666
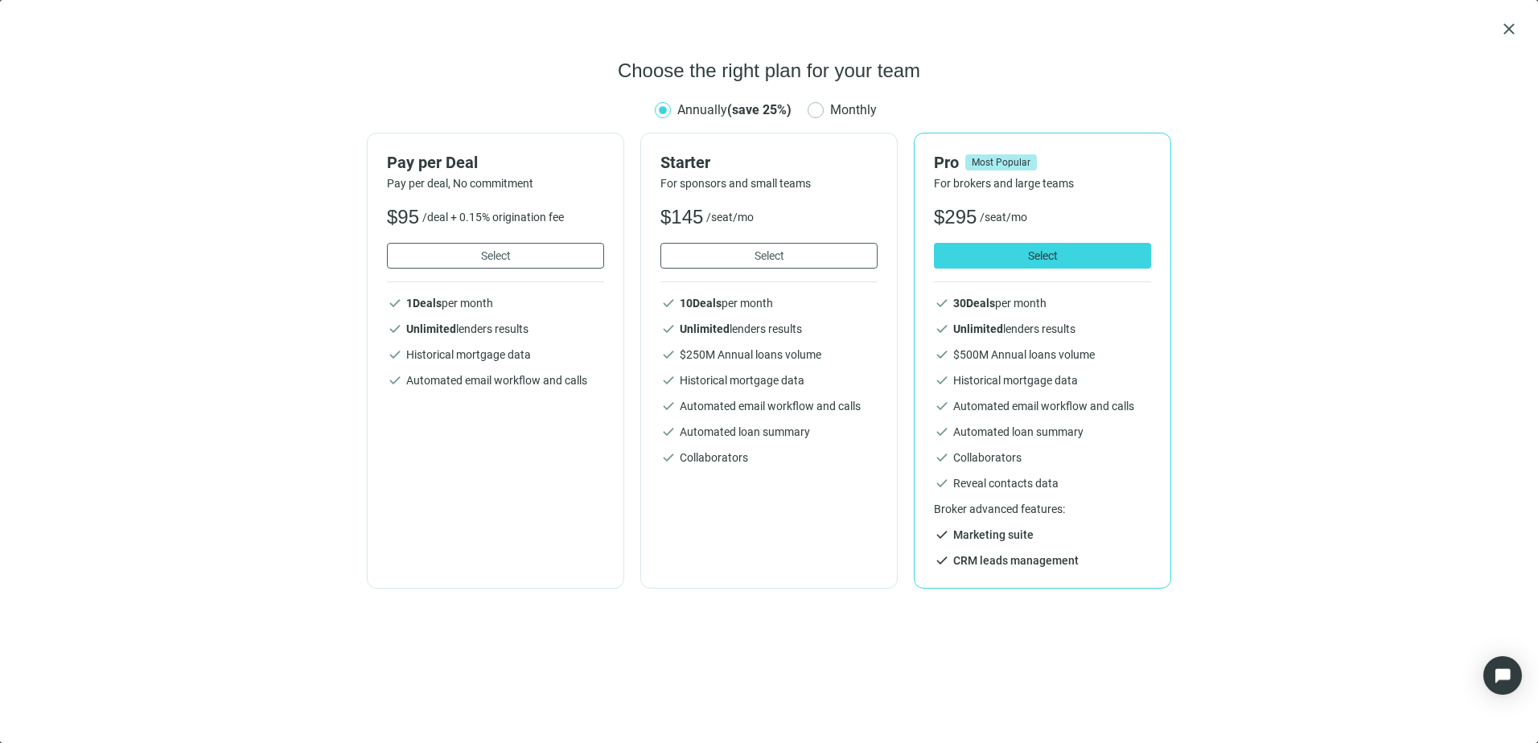
drag, startPoint x: 1223, startPoint y: 415, endPoint x: 1281, endPoint y: 481, distance: 87.8
click at [1281, 481] on div "Choose the right plan for your team Annually (save 25%) Monthly Pay per Deal Pa…" at bounding box center [768, 391] width 1499 height 666
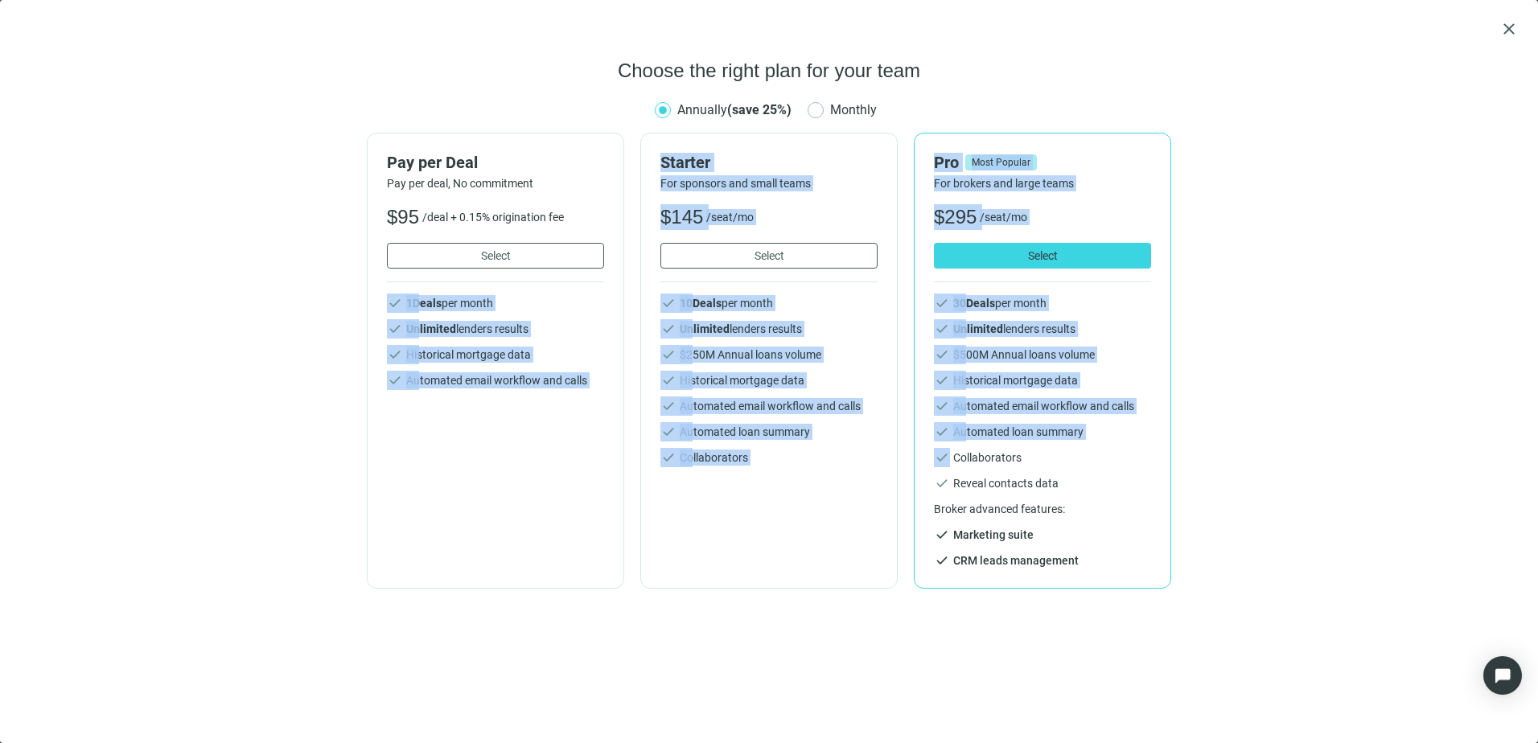
drag, startPoint x: 304, startPoint y: 238, endPoint x: 1324, endPoint y: 480, distance: 1048.4
click at [1324, 480] on div "Choose the right plan for your team Annually (save 25%) Monthly Pay per Deal Pa…" at bounding box center [768, 391] width 1499 height 666
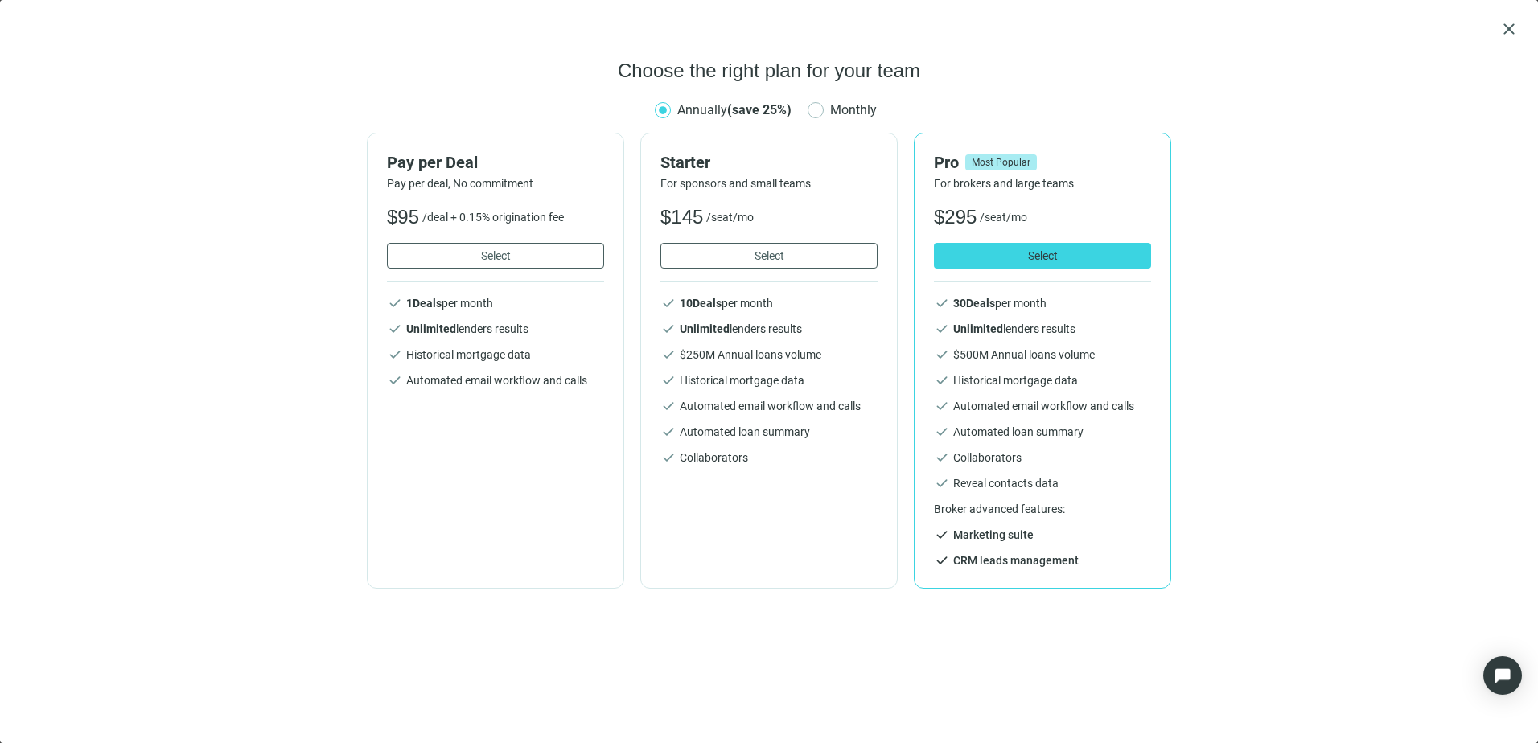
drag, startPoint x: 1324, startPoint y: 480, endPoint x: 1352, endPoint y: 554, distance: 79.2
click at [1352, 554] on div "Choose the right plan for your team Annually (save 25%) Monthly Pay per Deal Pa…" at bounding box center [768, 391] width 1499 height 666
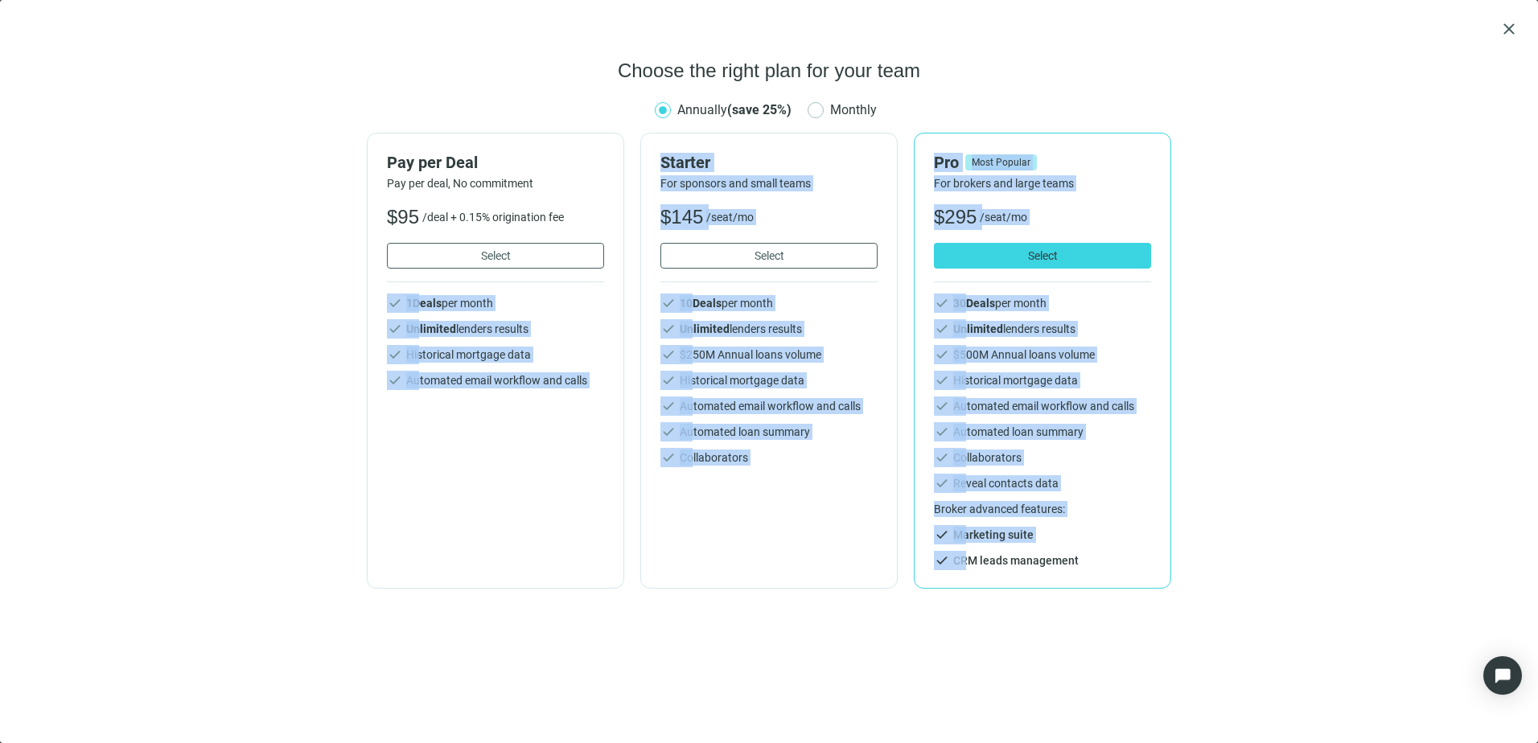
drag, startPoint x: 1352, startPoint y: 554, endPoint x: 164, endPoint y: 251, distance: 1226.3
click at [164, 251] on div "Choose the right plan for your team Annually (save 25%) Monthly Pay per Deal Pa…" at bounding box center [768, 391] width 1499 height 666
drag, startPoint x: 164, startPoint y: 251, endPoint x: 138, endPoint y: 310, distance: 64.1
click at [158, 346] on div "Choose the right plan for your team Annually (save 25%) Monthly Pay per Deal Pa…" at bounding box center [768, 391] width 1499 height 666
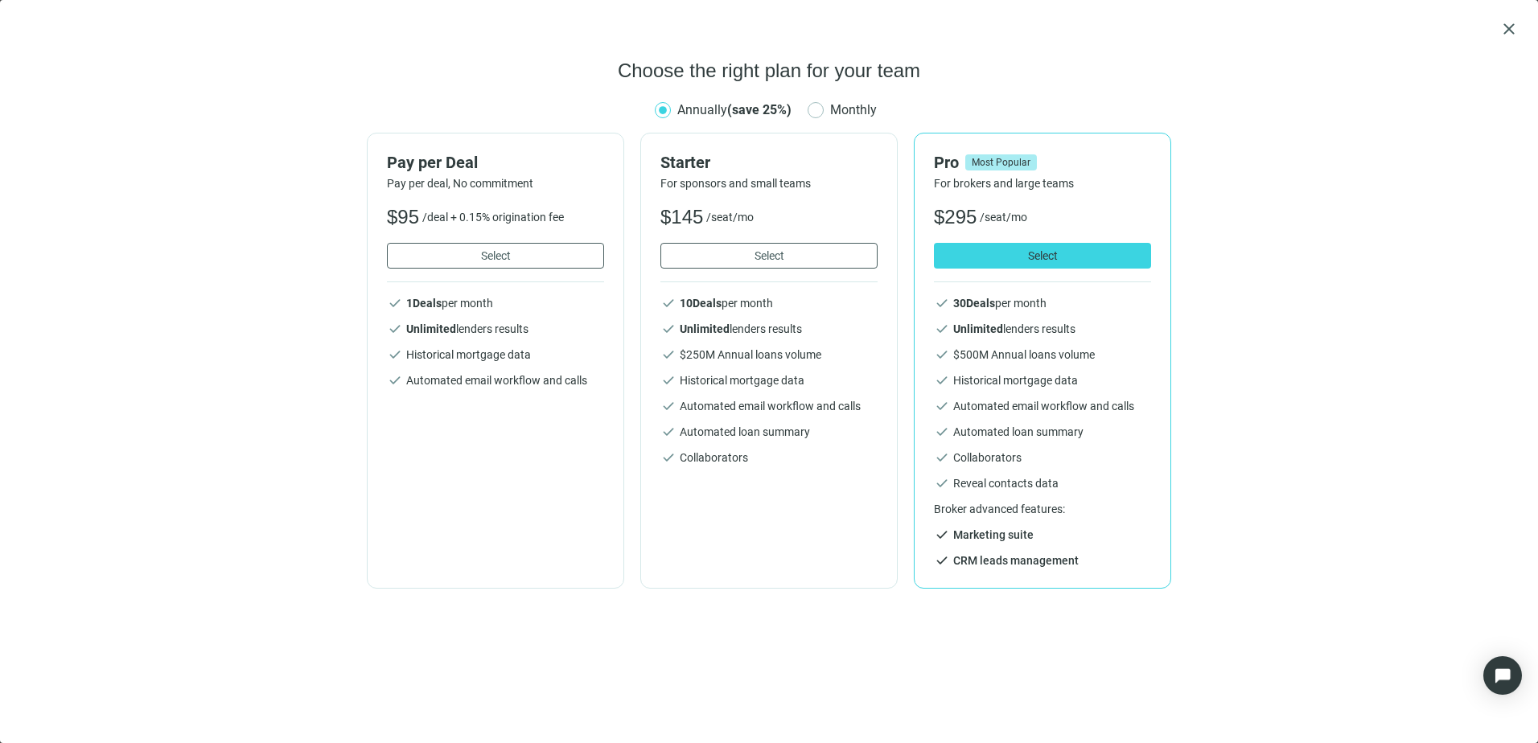
click at [107, 198] on div "Choose the right plan for your team Annually (save 25%) Monthly Pay per Deal Pa…" at bounding box center [768, 391] width 1499 height 666
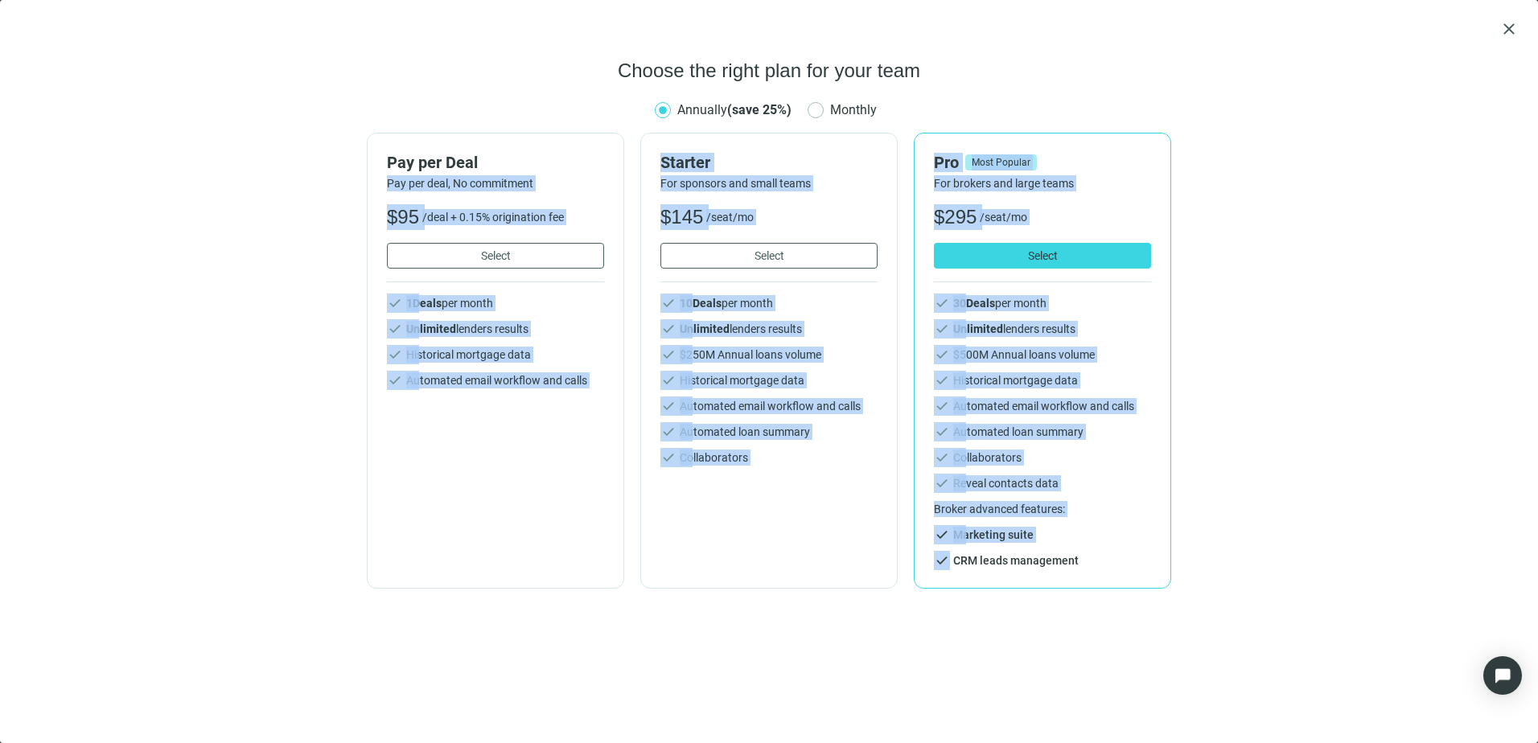
drag, startPoint x: 120, startPoint y: 185, endPoint x: 1277, endPoint y: 567, distance: 1219.0
click at [1277, 567] on div "Choose the right plan for your team Annually (save 25%) Monthly Pay per Deal Pa…" at bounding box center [768, 391] width 1499 height 666
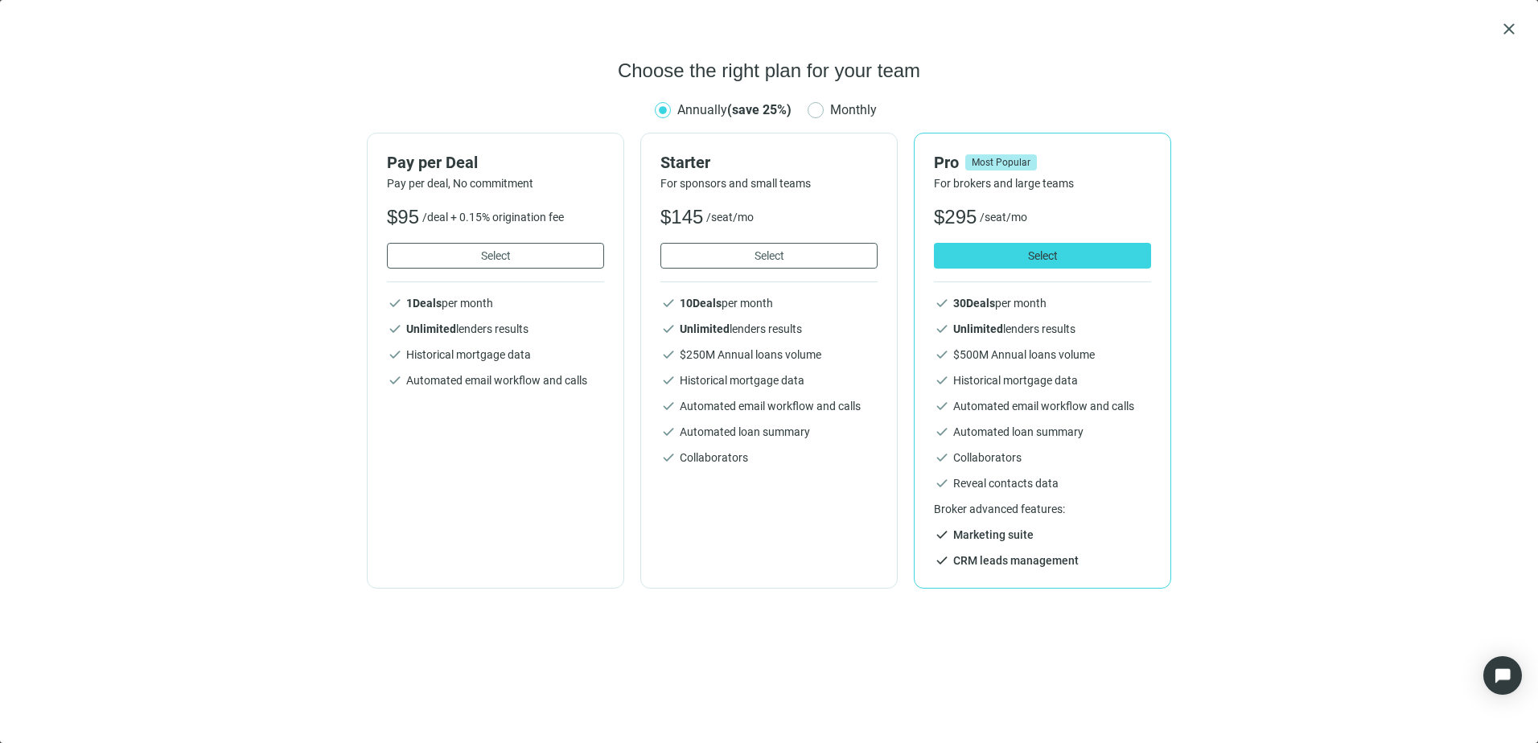
drag, startPoint x: 1277, startPoint y: 567, endPoint x: 1269, endPoint y: 609, distance: 42.6
click at [1269, 609] on div "Choose the right plan for your team Annually (save 25%) Monthly Pay per Deal Pa…" at bounding box center [768, 391] width 1499 height 666
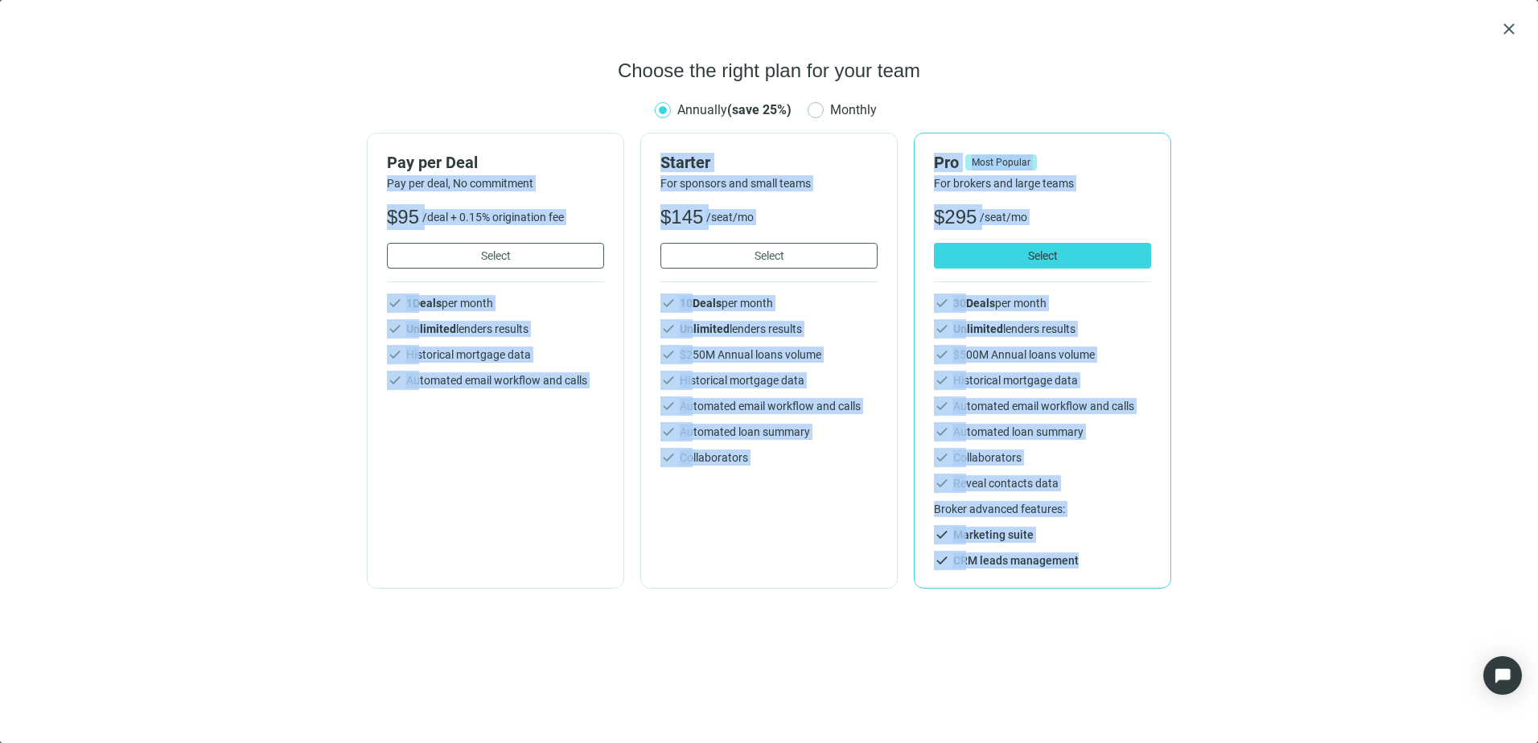
drag, startPoint x: 1315, startPoint y: 577, endPoint x: 237, endPoint y: 182, distance: 1148.8
click at [237, 182] on div "Choose the right plan for your team Annually (save 25%) Monthly Pay per Deal Pa…" at bounding box center [768, 391] width 1499 height 666
drag, startPoint x: 237, startPoint y: 182, endPoint x: 105, endPoint y: 229, distance: 140.2
click at [105, 229] on div "Choose the right plan for your team Annually (save 25%) Monthly Pay per Deal Pa…" at bounding box center [768, 391] width 1499 height 666
drag, startPoint x: 109, startPoint y: 171, endPoint x: 1396, endPoint y: 694, distance: 1388.8
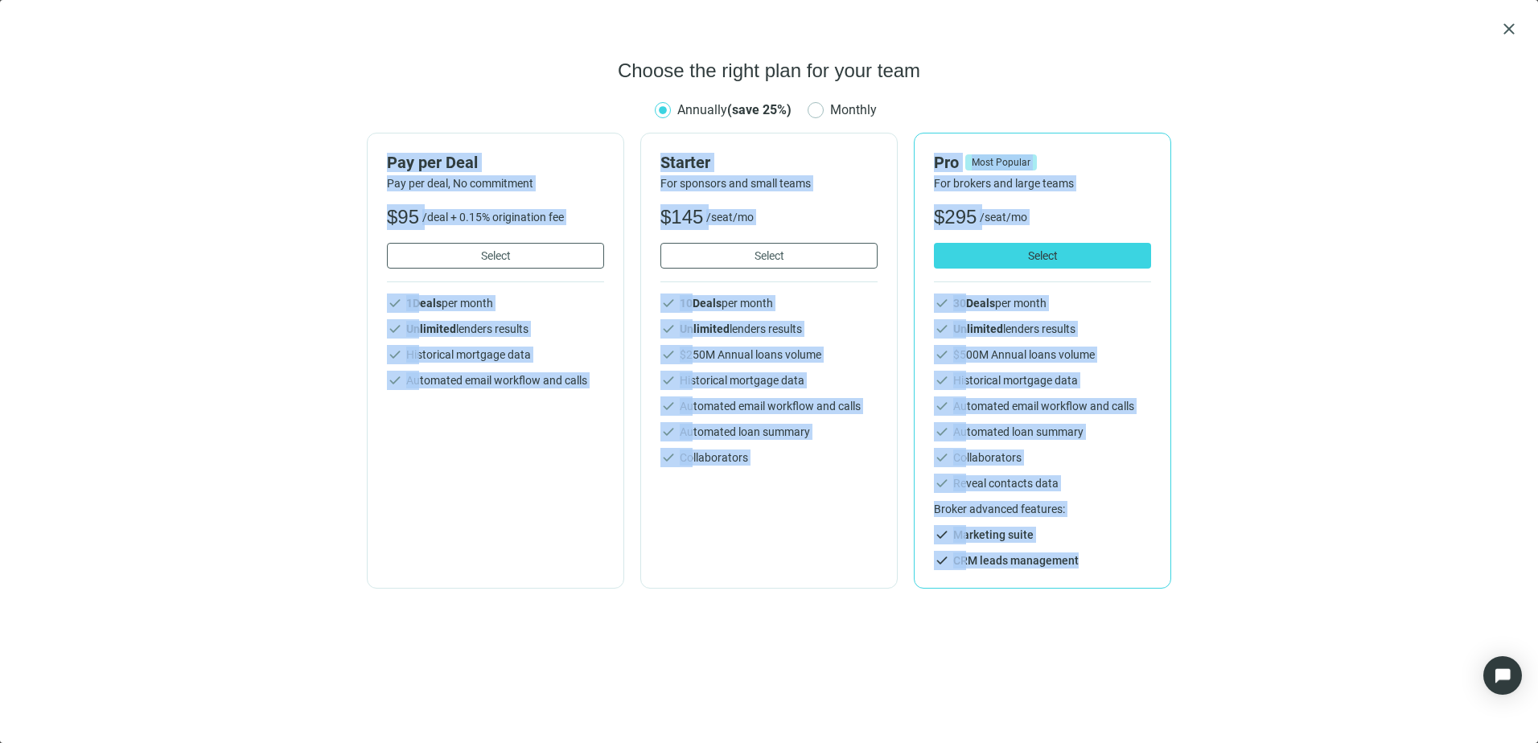
click at [1396, 694] on div "Choose the right plan for your team Annually (save 25%) Monthly Pay per Deal Pa…" at bounding box center [768, 391] width 1499 height 666
click at [1279, 637] on div "Choose the right plan for your team Annually (save 25%) Monthly Pay per Deal Pa…" at bounding box center [768, 391] width 1499 height 666
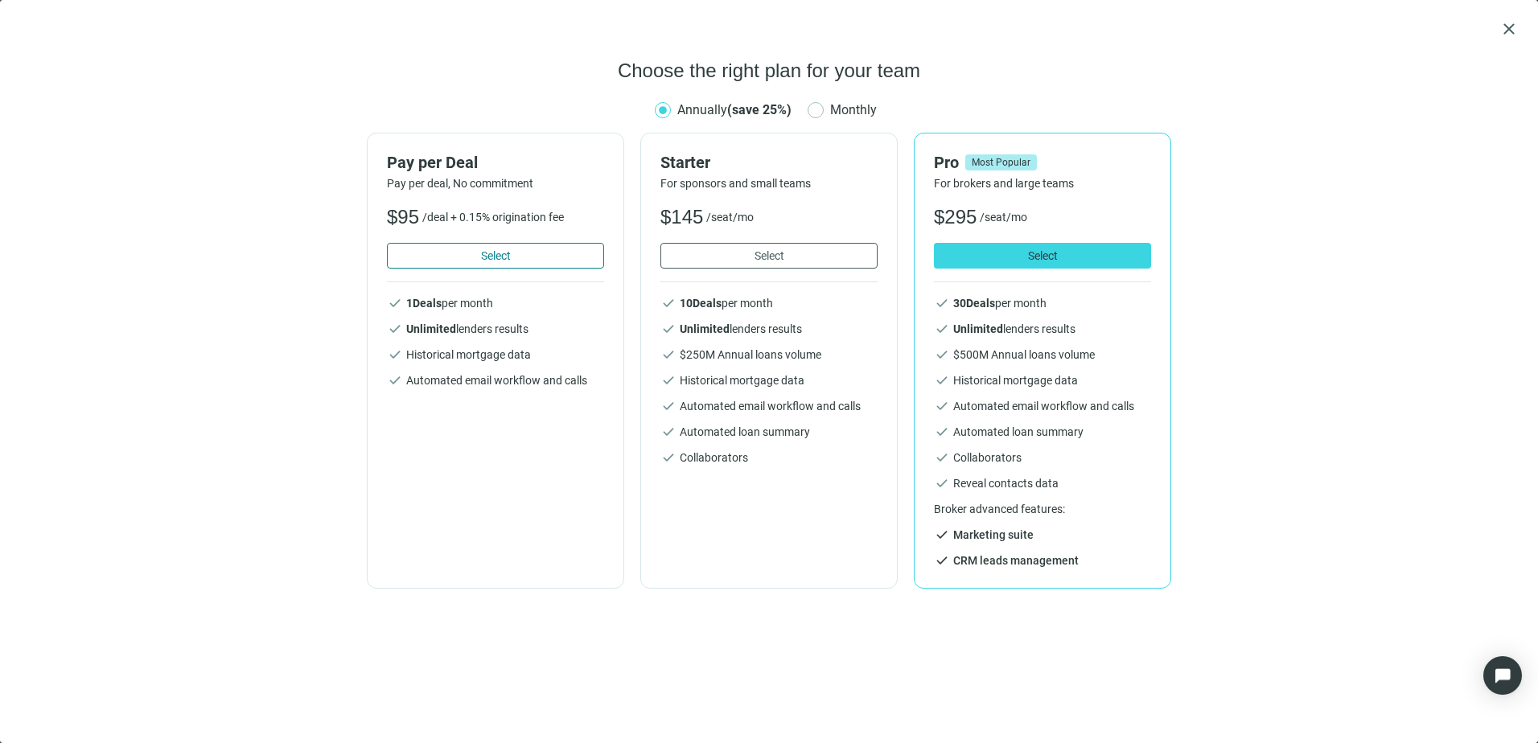
click at [495, 258] on span "Select" at bounding box center [496, 255] width 30 height 13
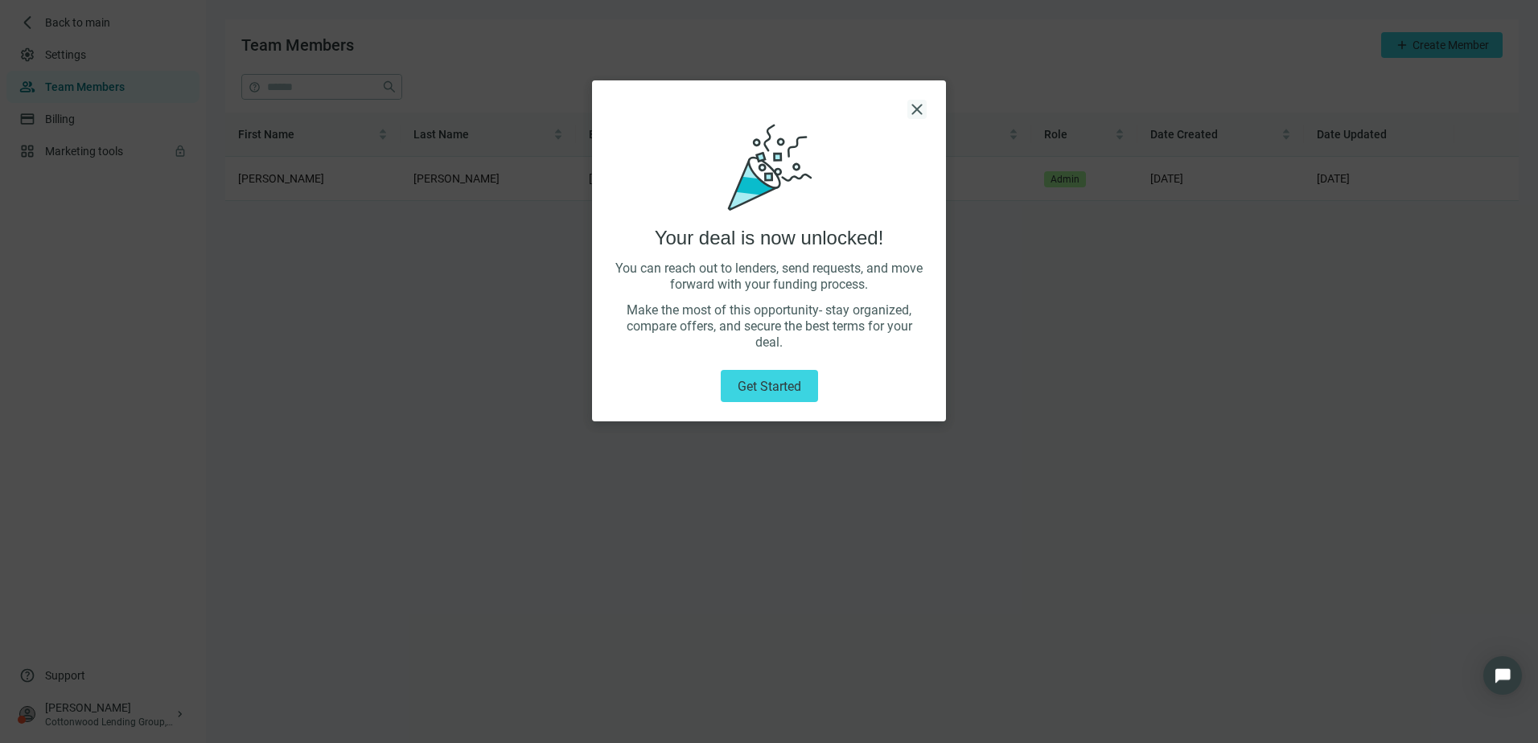
click at [918, 101] on span "close" at bounding box center [916, 109] width 19 height 19
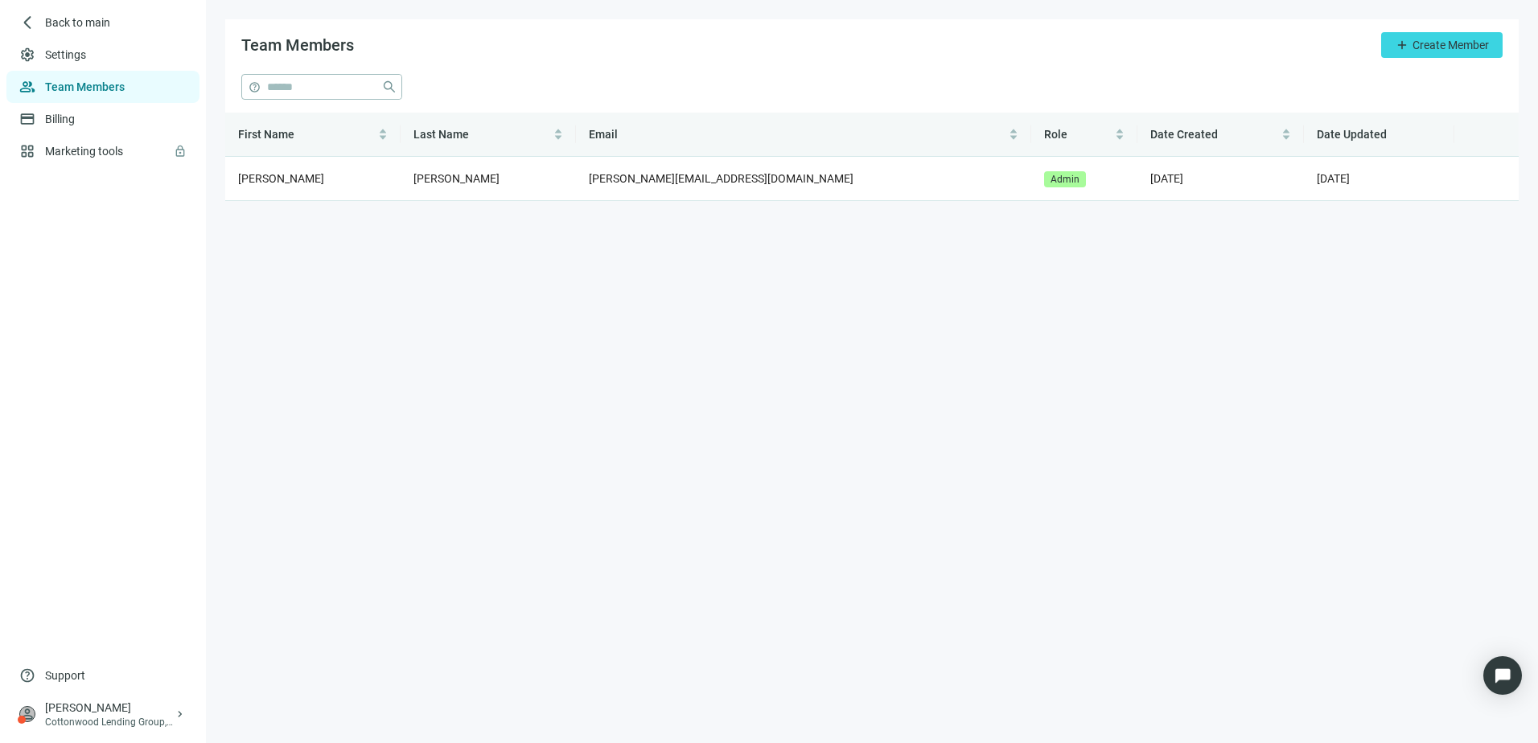
click at [781, 356] on main "Team Members add Create Member help close First Name Last Name Email Role Date …" at bounding box center [872, 371] width 1332 height 743
click at [1445, 44] on span "Create Member" at bounding box center [1451, 45] width 76 height 13
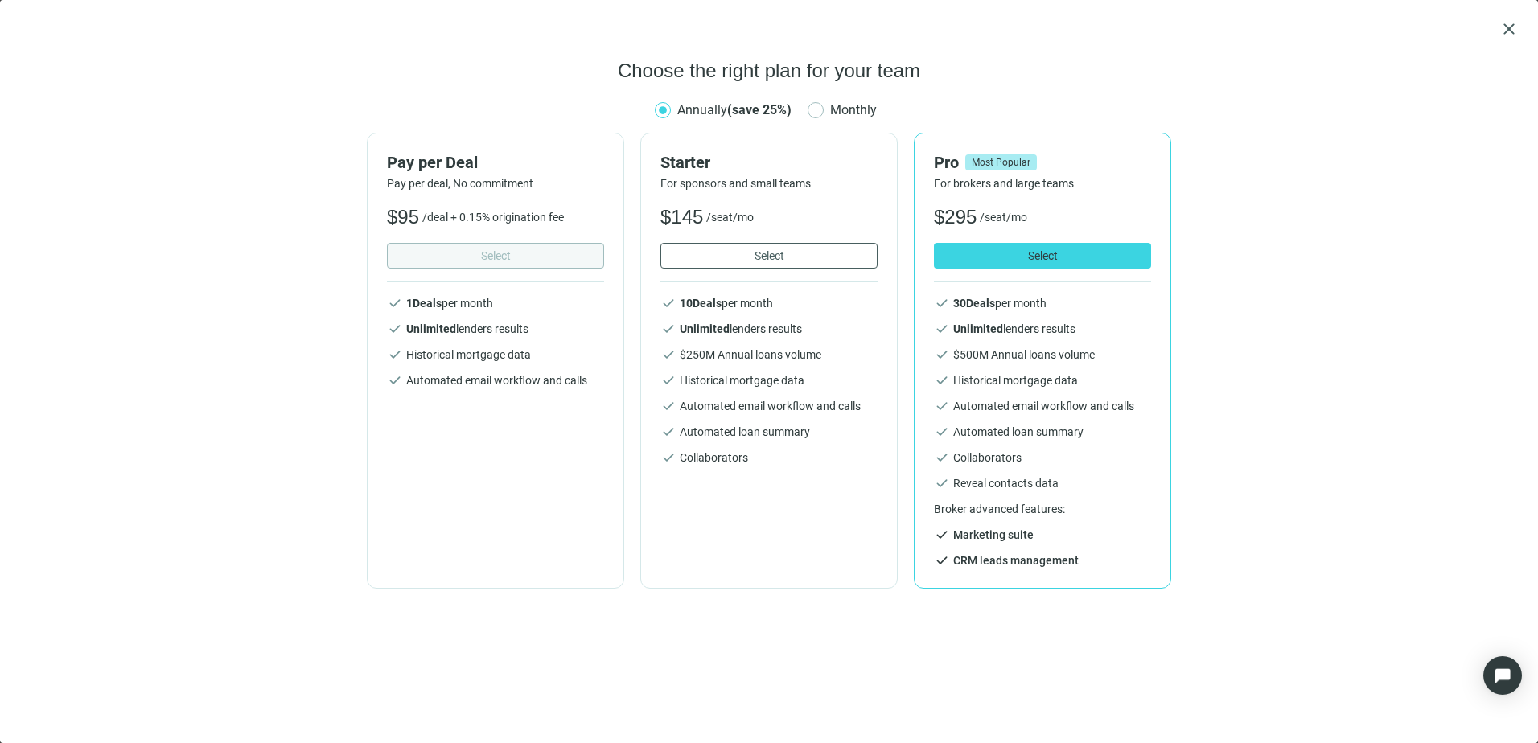
click at [473, 241] on div "Pay per Deal Pay per deal, No commitment $ 95 /deal + 0.15% origination fee Sel…" at bounding box center [495, 361] width 257 height 456
drag, startPoint x: 424, startPoint y: 218, endPoint x: 573, endPoint y: 216, distance: 148.8
click at [573, 216] on div "$ 95 /deal + 0.15% origination fee" at bounding box center [495, 217] width 217 height 26
click at [1296, 241] on div "Choose the right plan for your team Annually (save 25%) Monthly Pay per Deal Pa…" at bounding box center [768, 391] width 1499 height 666
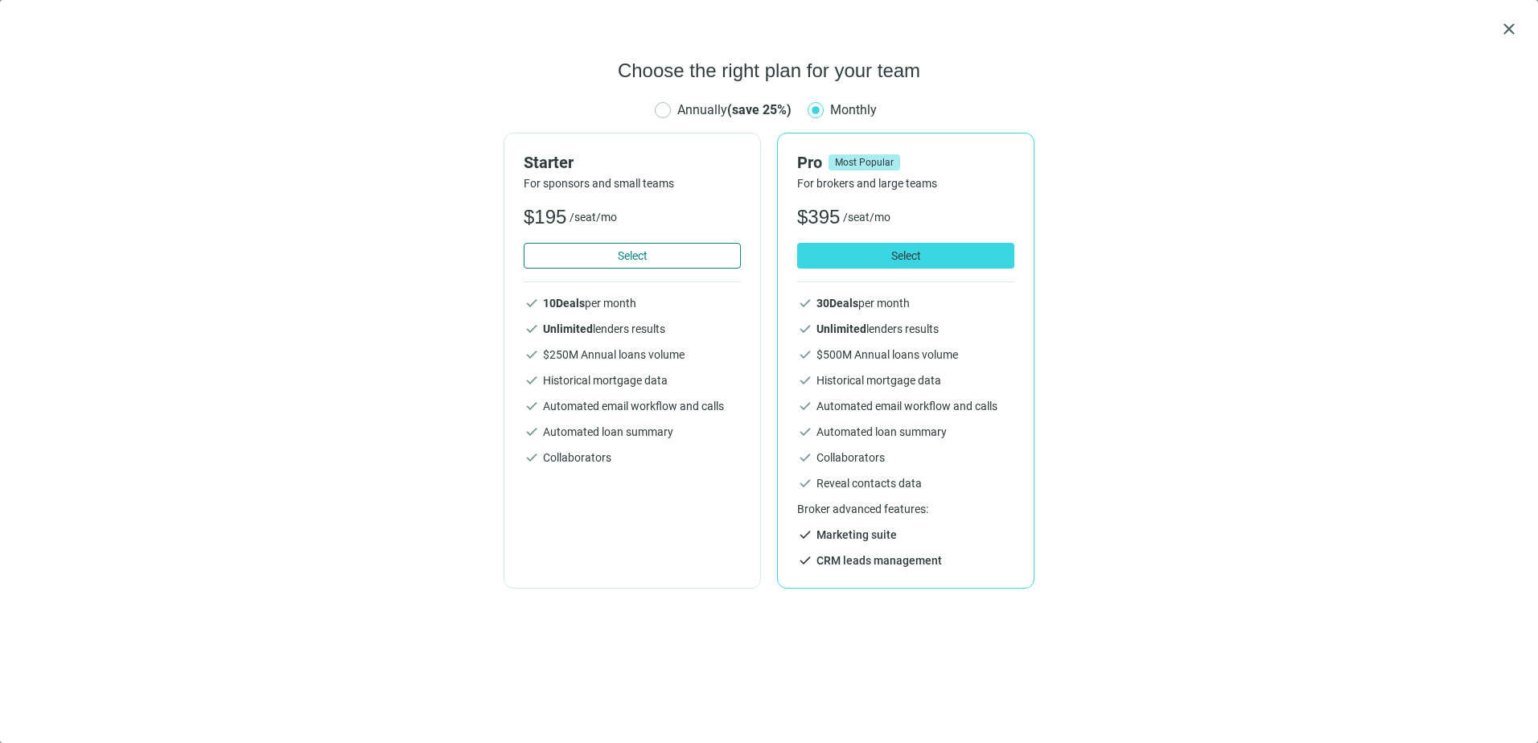
click at [610, 257] on button "Select" at bounding box center [632, 256] width 217 height 26
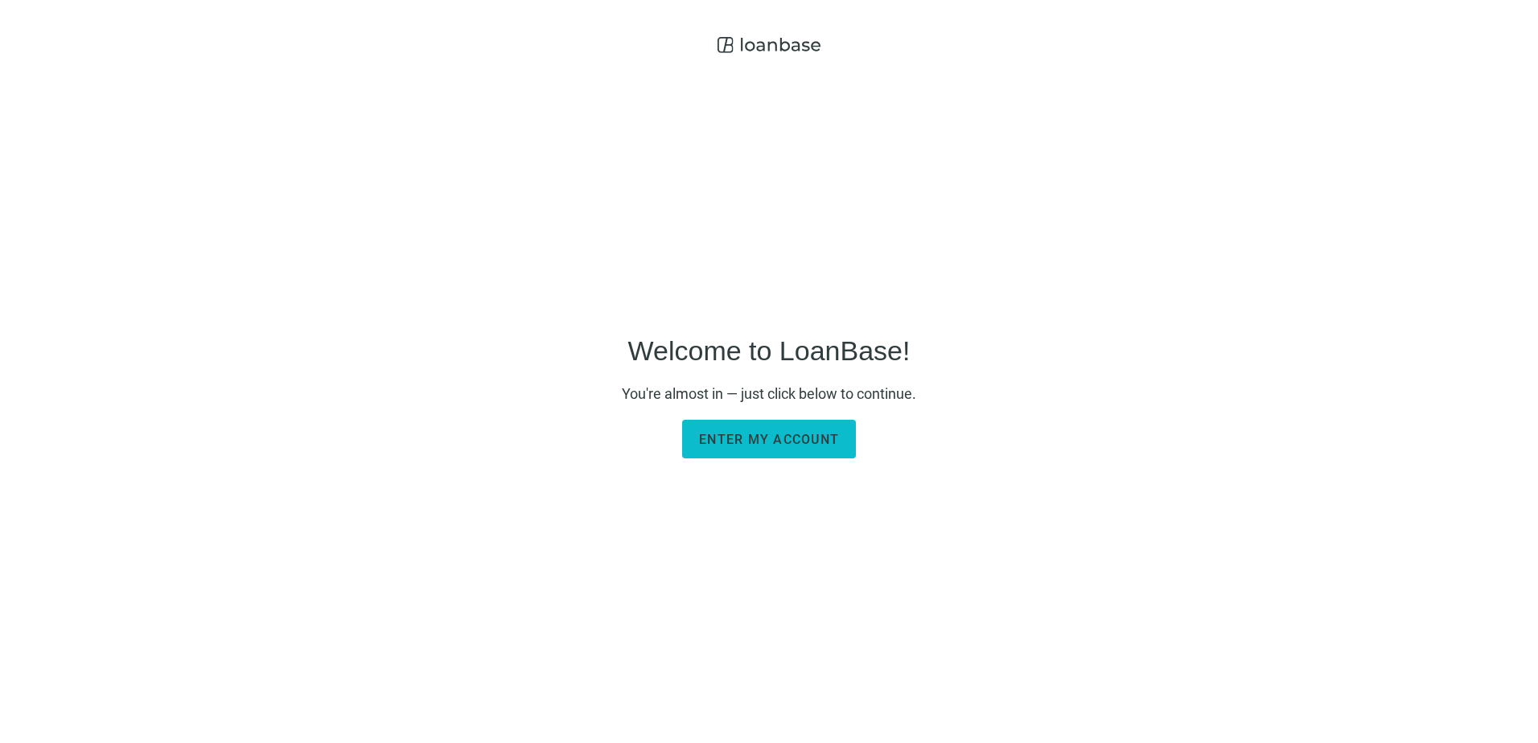
click at [812, 441] on span "Enter my account" at bounding box center [769, 439] width 140 height 15
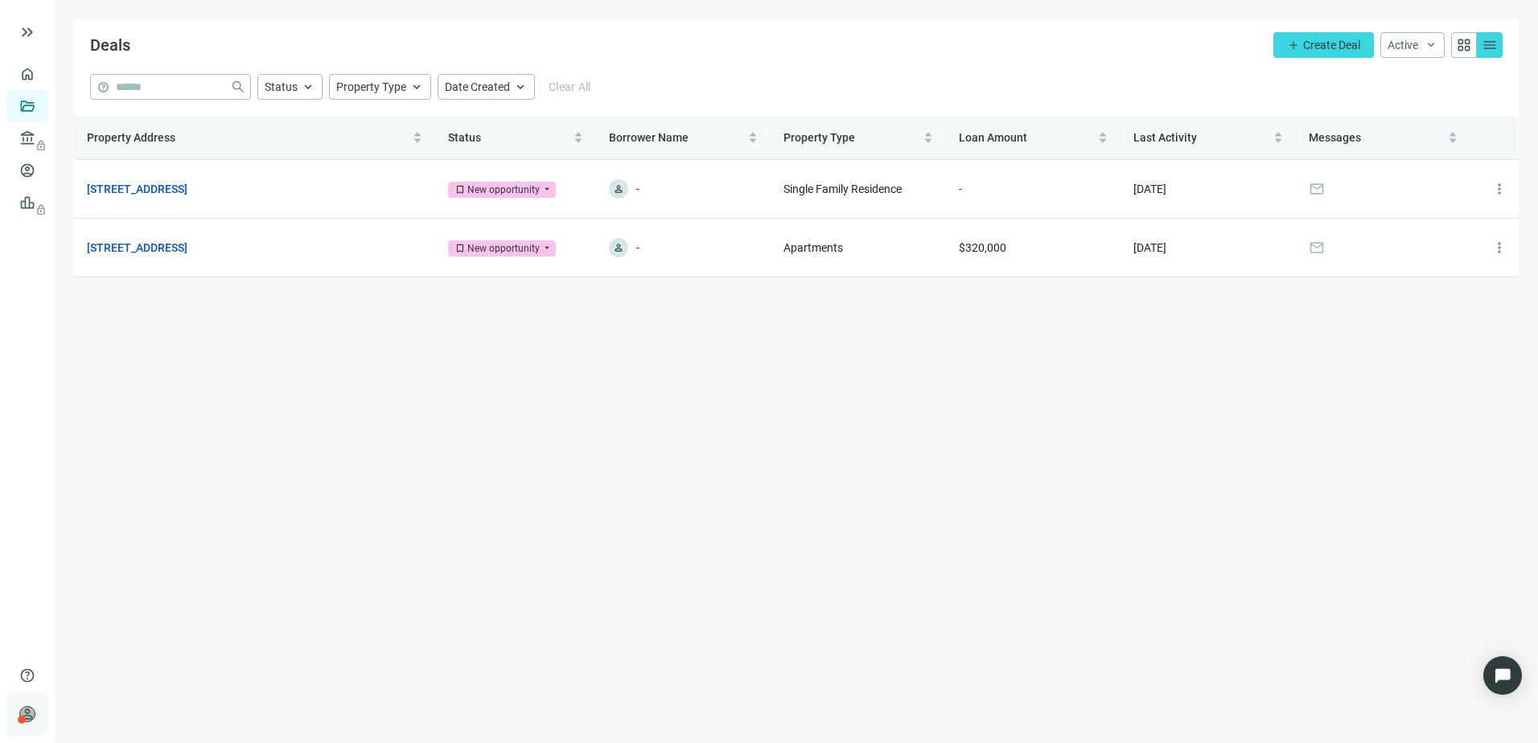
click at [18, 705] on div "person Dustin Samuelian Cottonwood Lending Group, Inc. keyboard_arrow_right" at bounding box center [27, 714] width 42 height 45
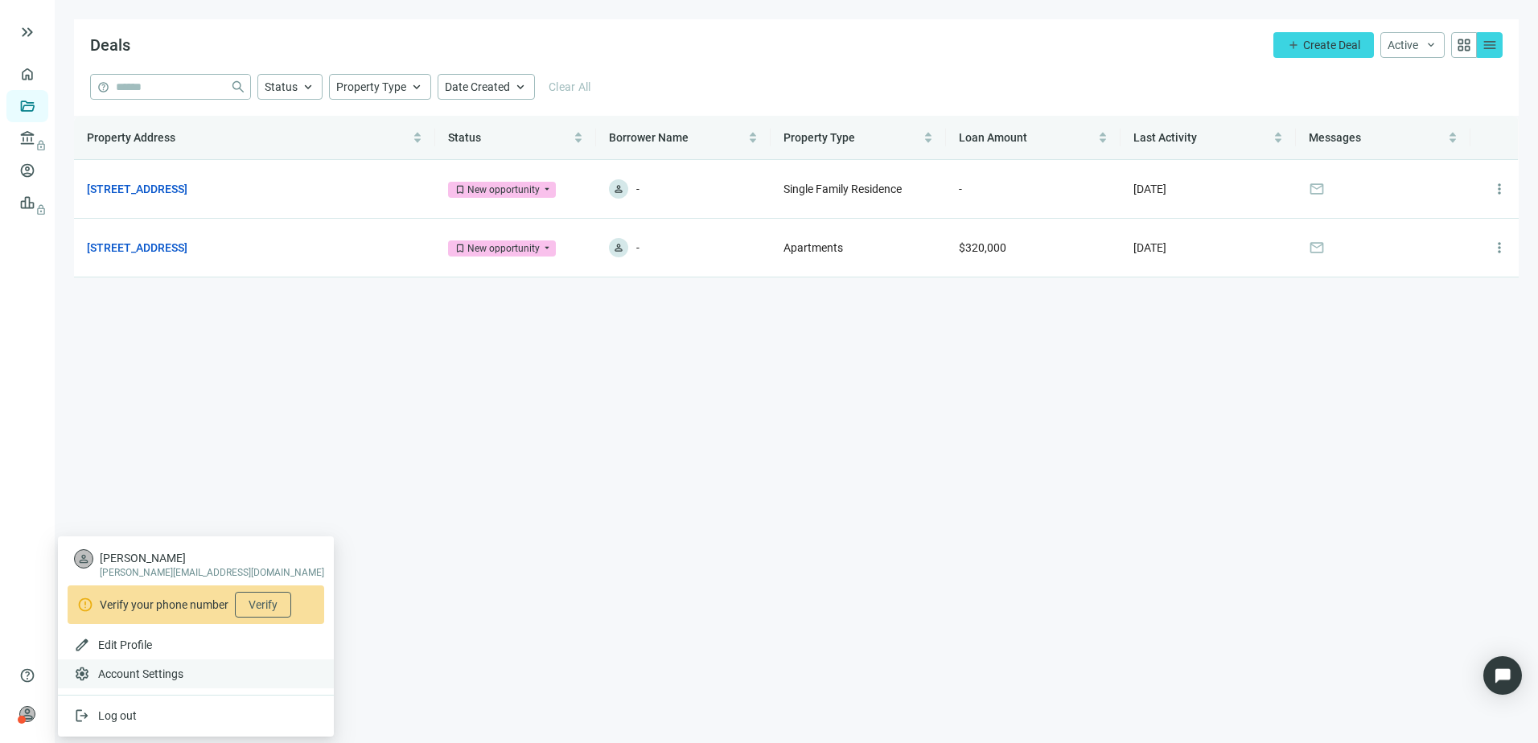
click at [144, 674] on span "Account Settings" at bounding box center [140, 674] width 85 height 16
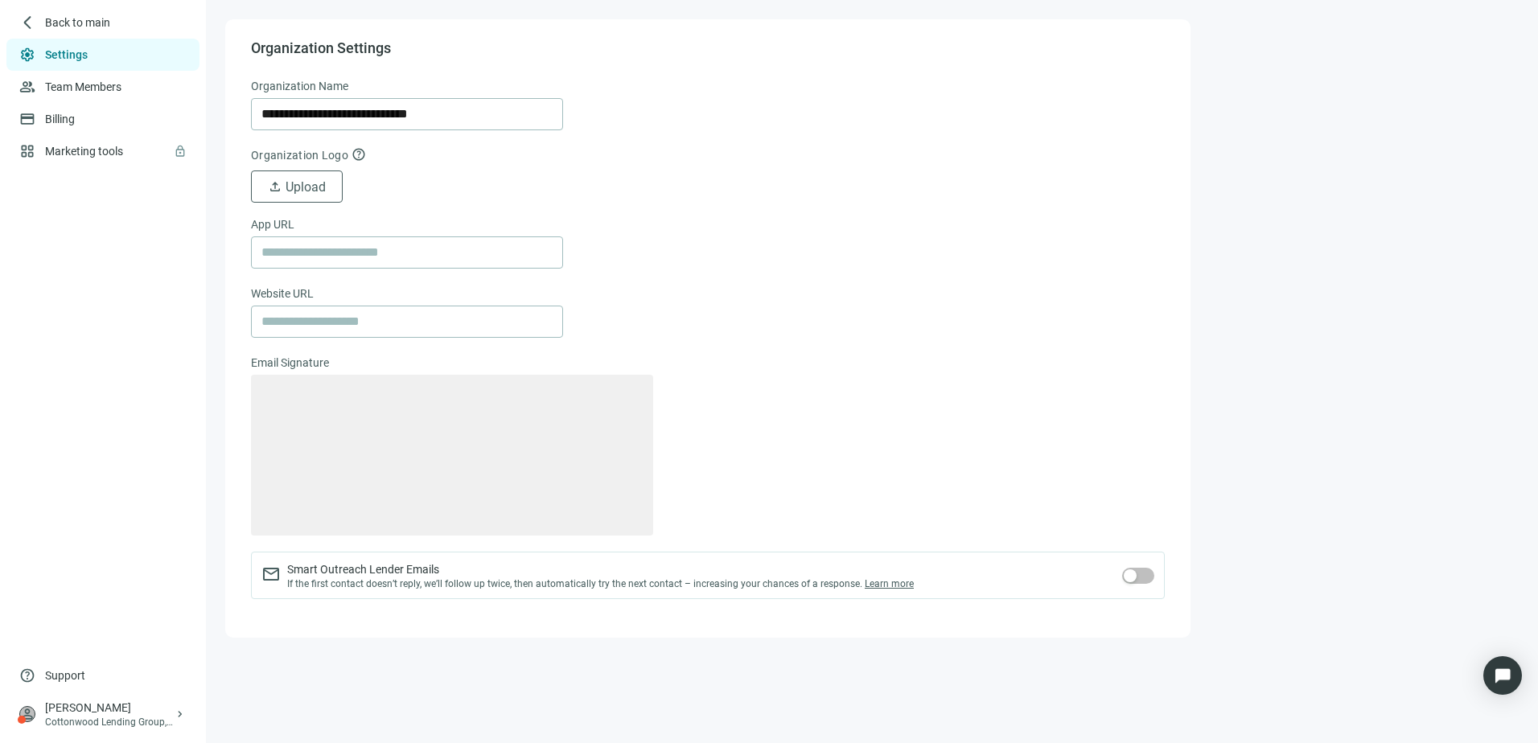
type textarea "**********"
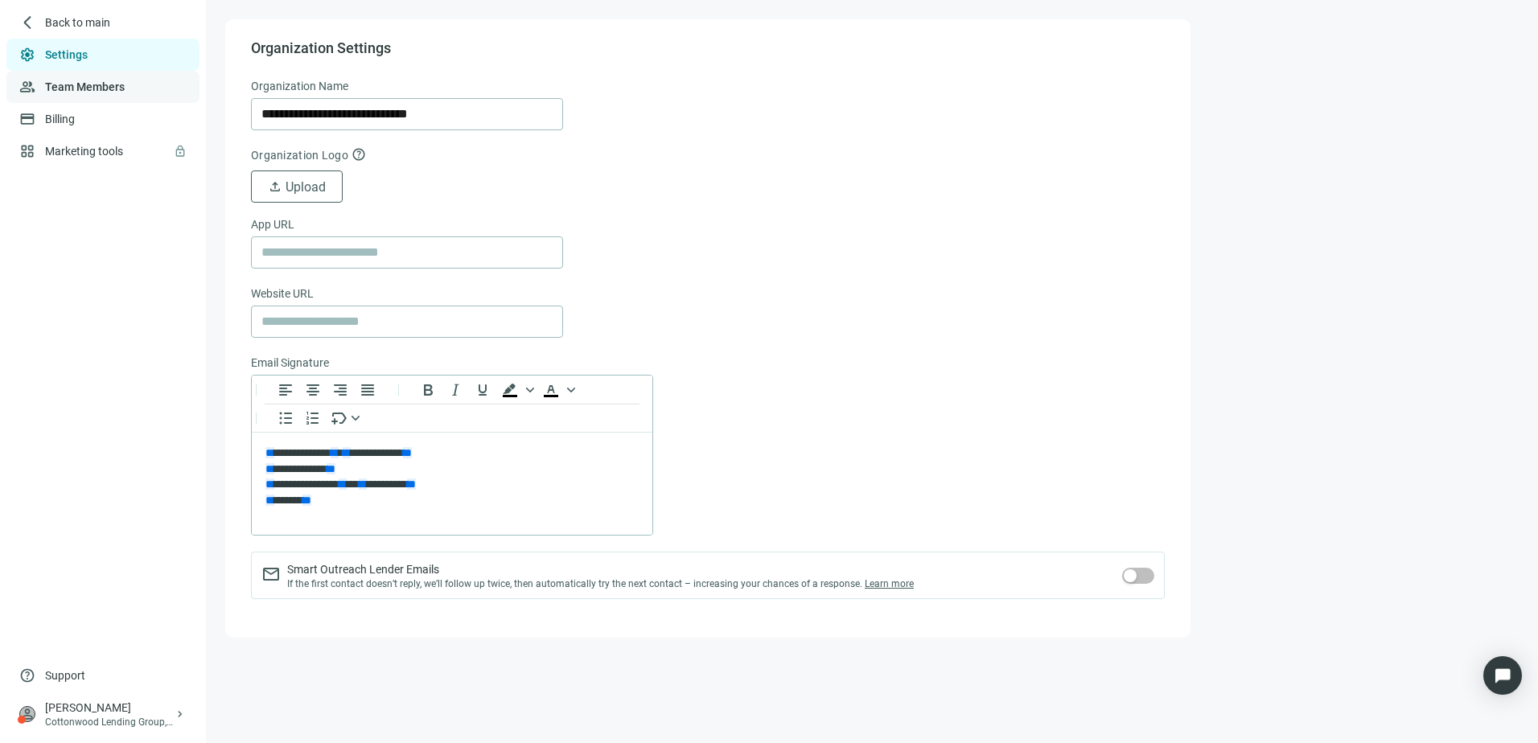
click at [74, 89] on link "Team Members" at bounding box center [85, 86] width 80 height 13
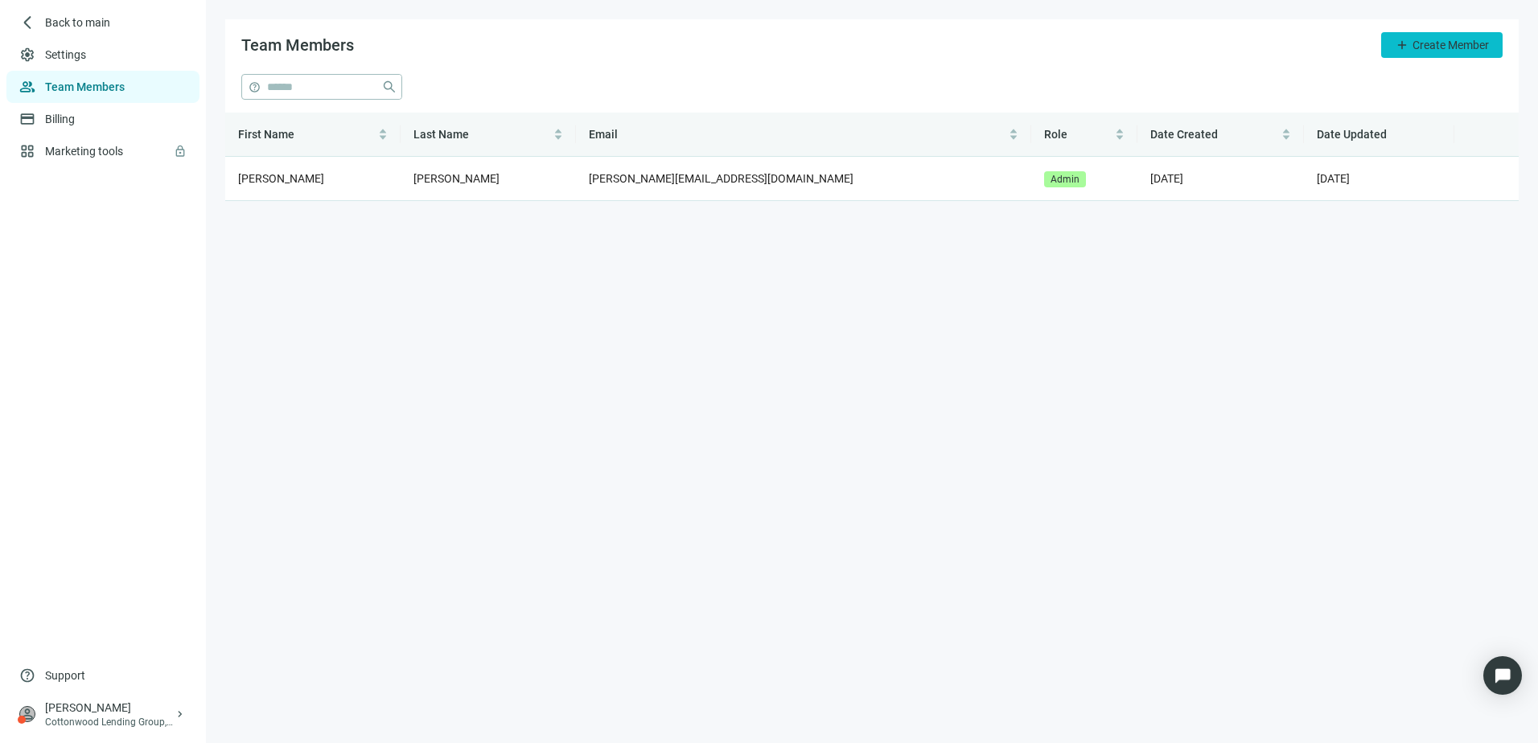
click at [1437, 55] on button "add Create Member" at bounding box center [1441, 45] width 121 height 26
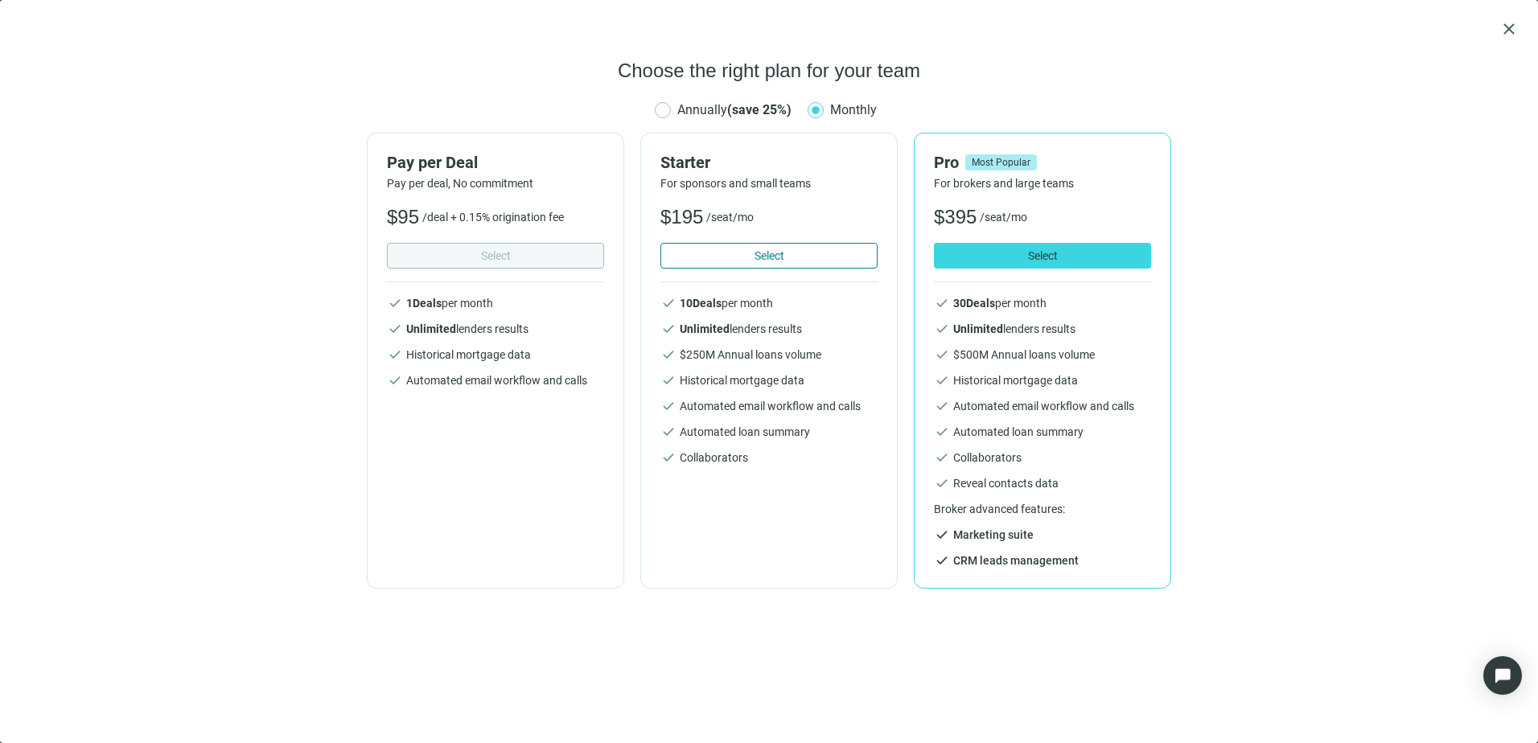
click at [730, 257] on button "Select" at bounding box center [768, 256] width 217 height 26
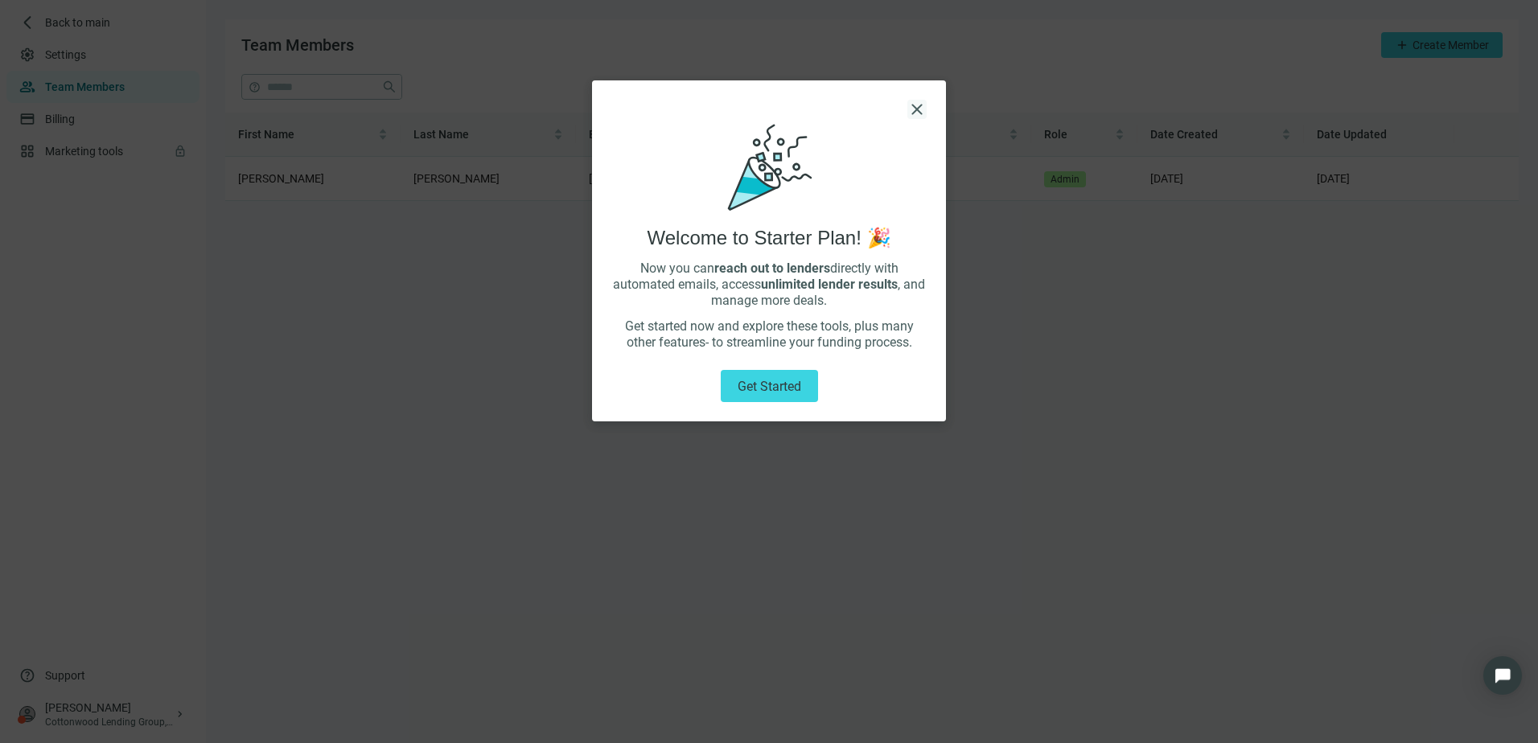
click at [915, 107] on span "close" at bounding box center [916, 109] width 19 height 19
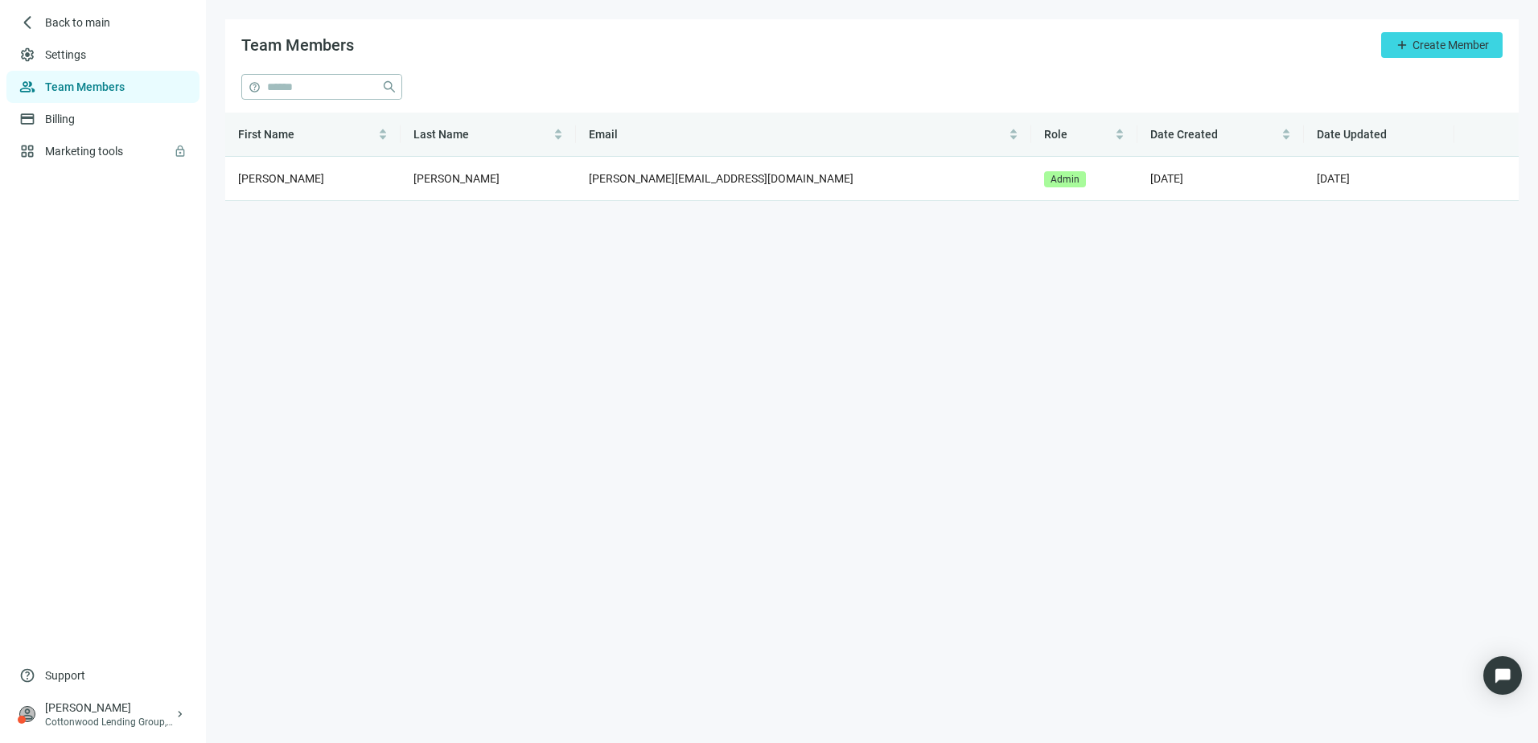
click at [1078, 384] on main "Team Members add Create Member help close First Name Last Name Email Role Date …" at bounding box center [872, 371] width 1332 height 743
click at [1437, 42] on span "Create Member" at bounding box center [1451, 45] width 76 height 13
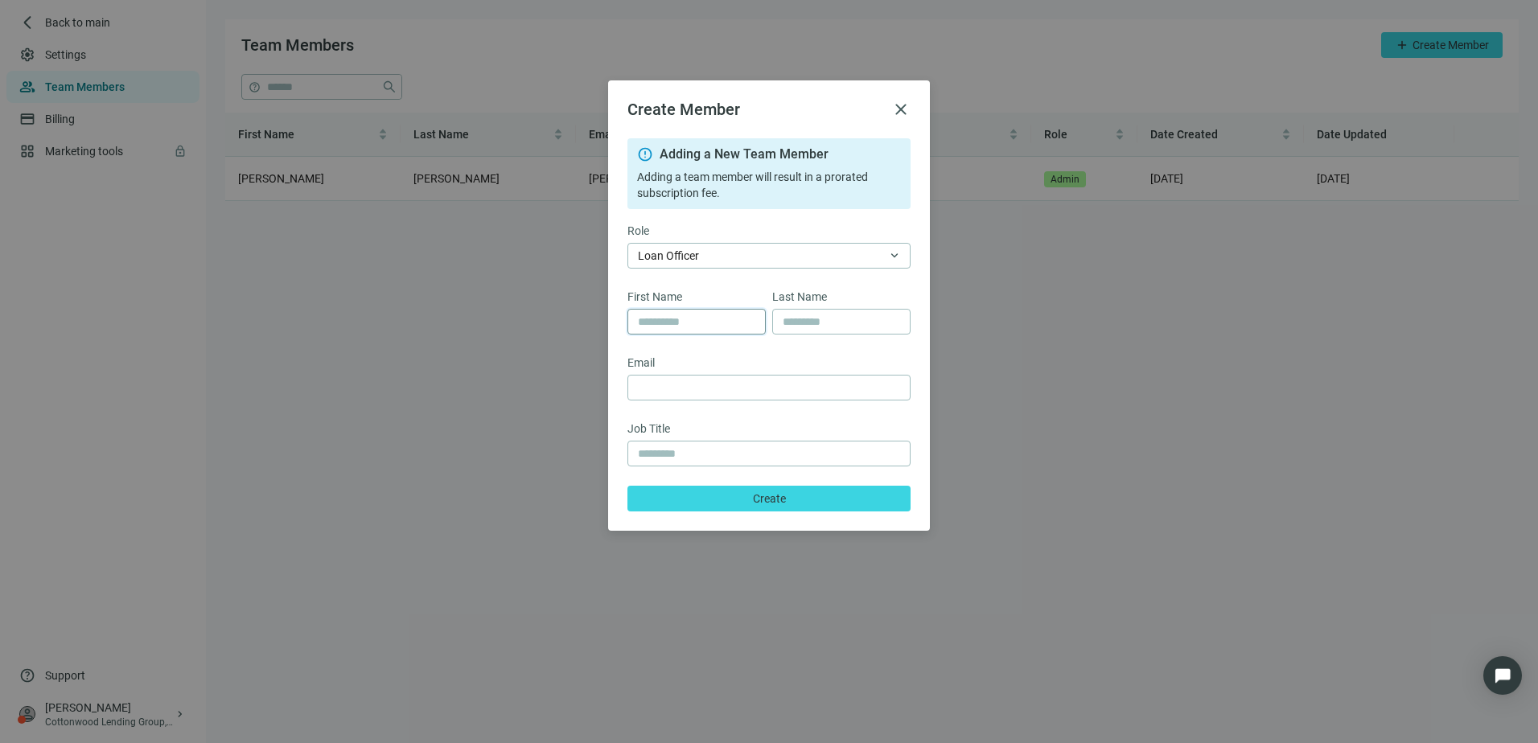
click at [687, 324] on input "text" at bounding box center [696, 322] width 117 height 24
type input "*"
type input "******"
type input "*****"
type input "**********"
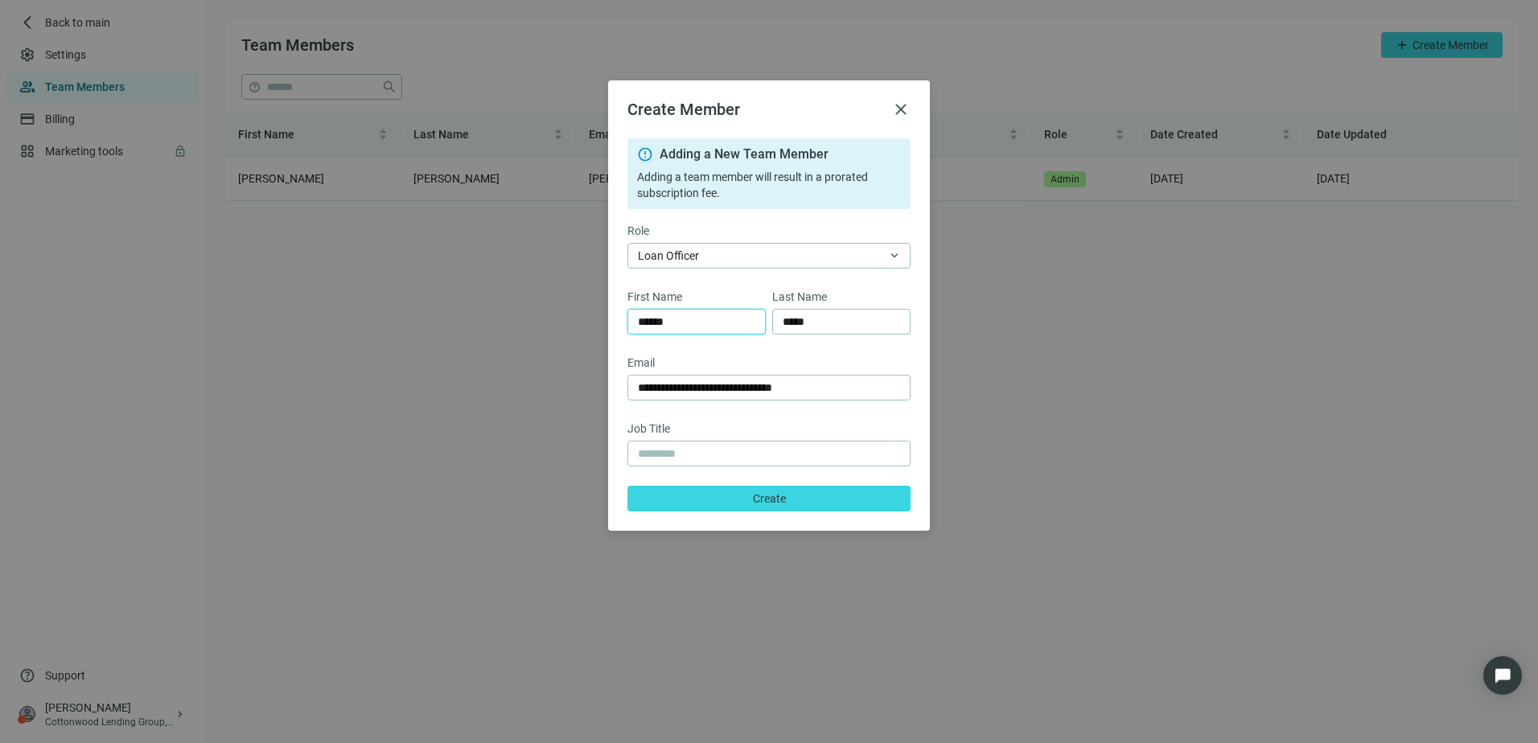
type input "******"
click at [856, 285] on div "**********" at bounding box center [768, 324] width 283 height 373
click at [799, 450] on input "text" at bounding box center [769, 454] width 262 height 24
type input "**********"
click at [854, 430] on div "Job Title" at bounding box center [768, 430] width 283 height 21
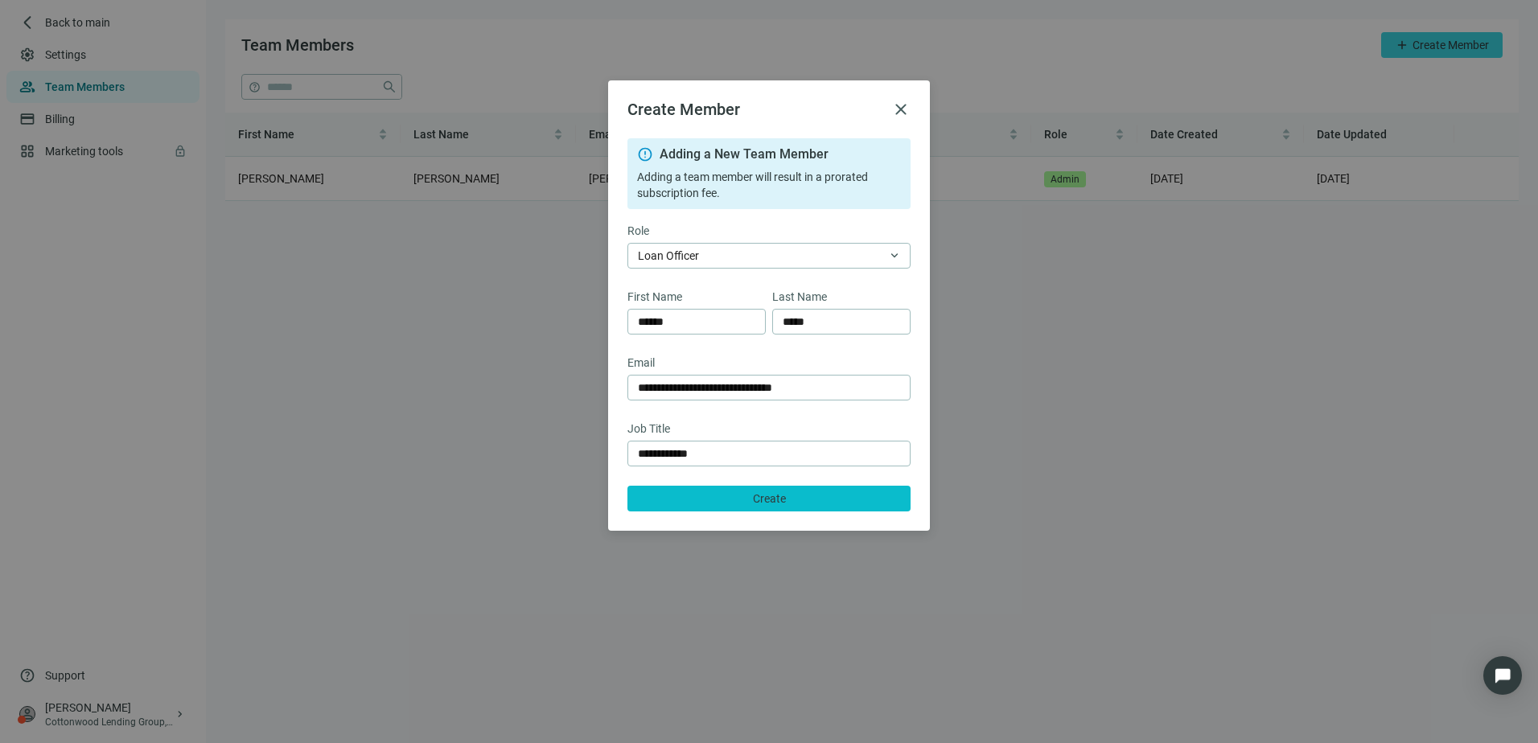
click at [779, 499] on span "Create" at bounding box center [769, 498] width 33 height 13
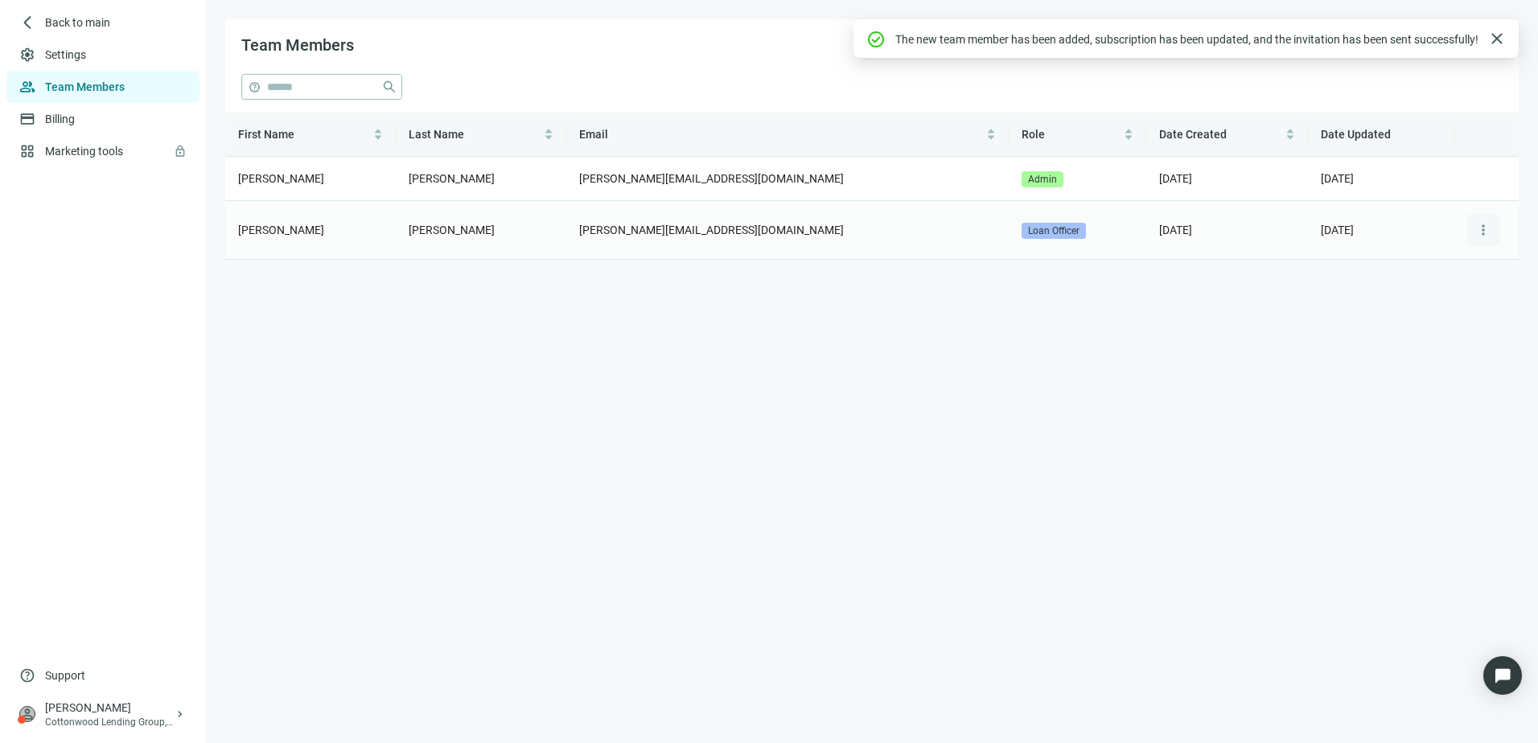
click at [1487, 232] on span "more_vert" at bounding box center [1483, 230] width 16 height 16
click at [1464, 265] on span "Edit" at bounding box center [1462, 270] width 19 height 13
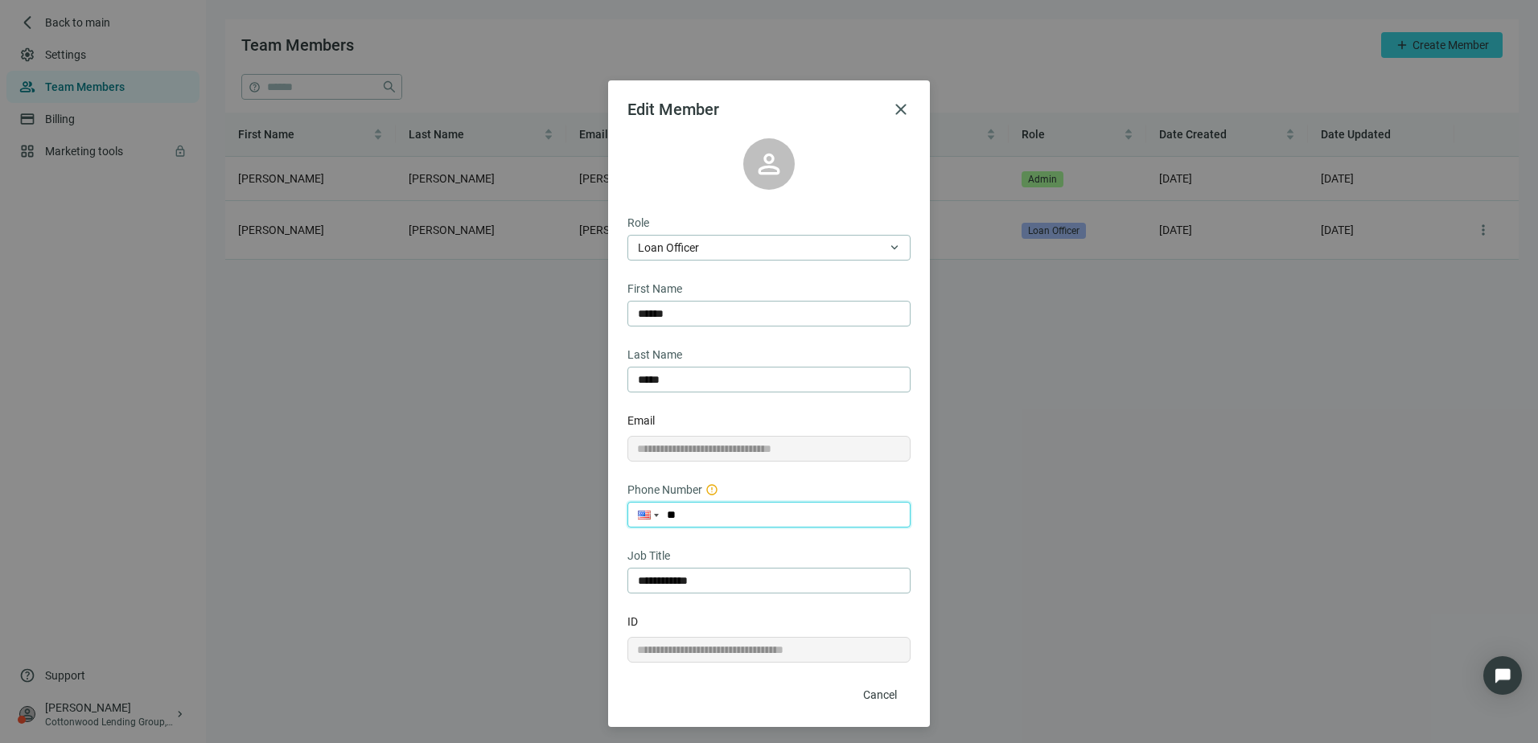
click at [754, 515] on input "**" at bounding box center [769, 515] width 282 height 24
type input "**********"
drag, startPoint x: 779, startPoint y: 515, endPoint x: 578, endPoint y: 487, distance: 202.2
click at [582, 490] on div "**********" at bounding box center [769, 371] width 1538 height 743
click at [794, 597] on form "**********" at bounding box center [768, 461] width 283 height 494
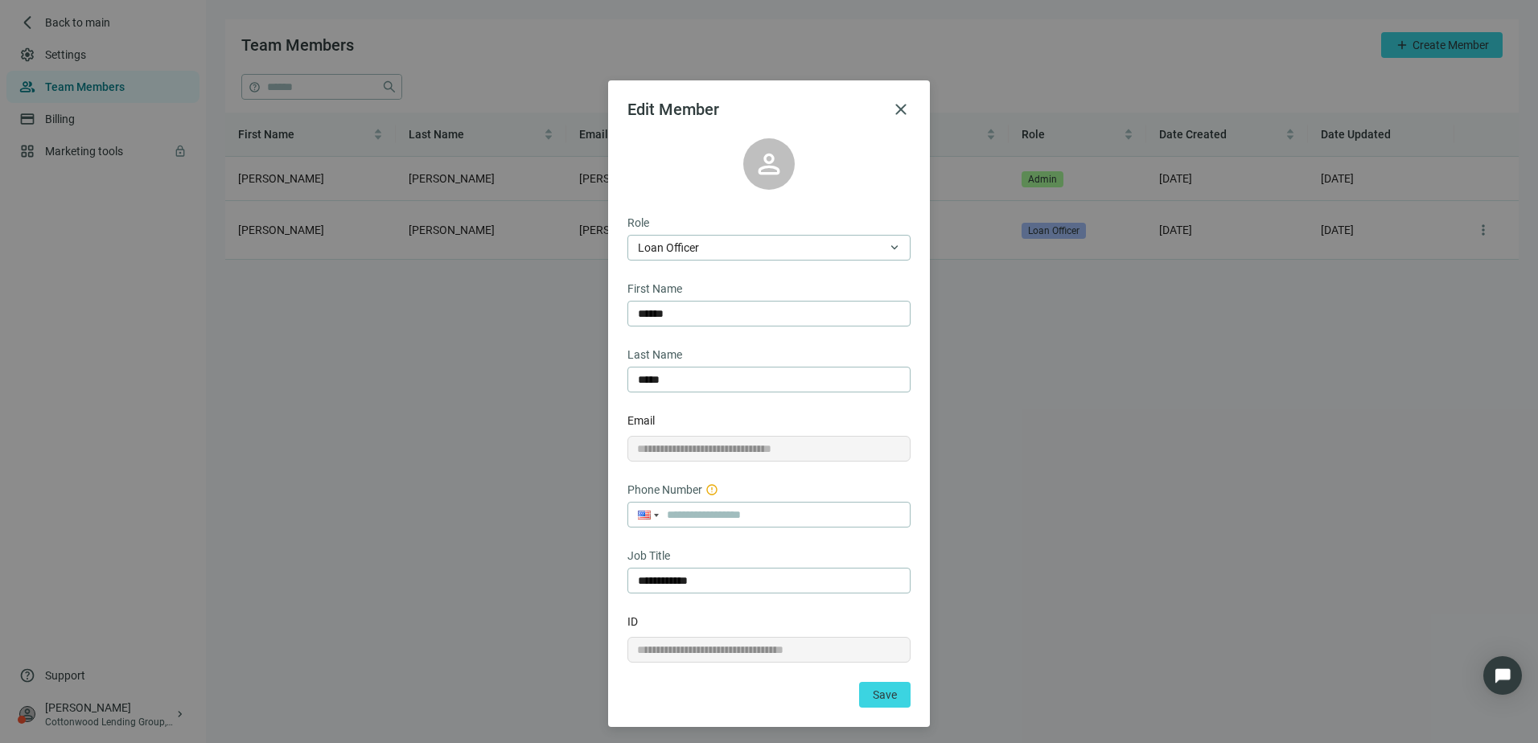
click at [878, 110] on div "Edit Member close" at bounding box center [768, 109] width 283 height 19
click at [899, 110] on span "close" at bounding box center [900, 109] width 19 height 19
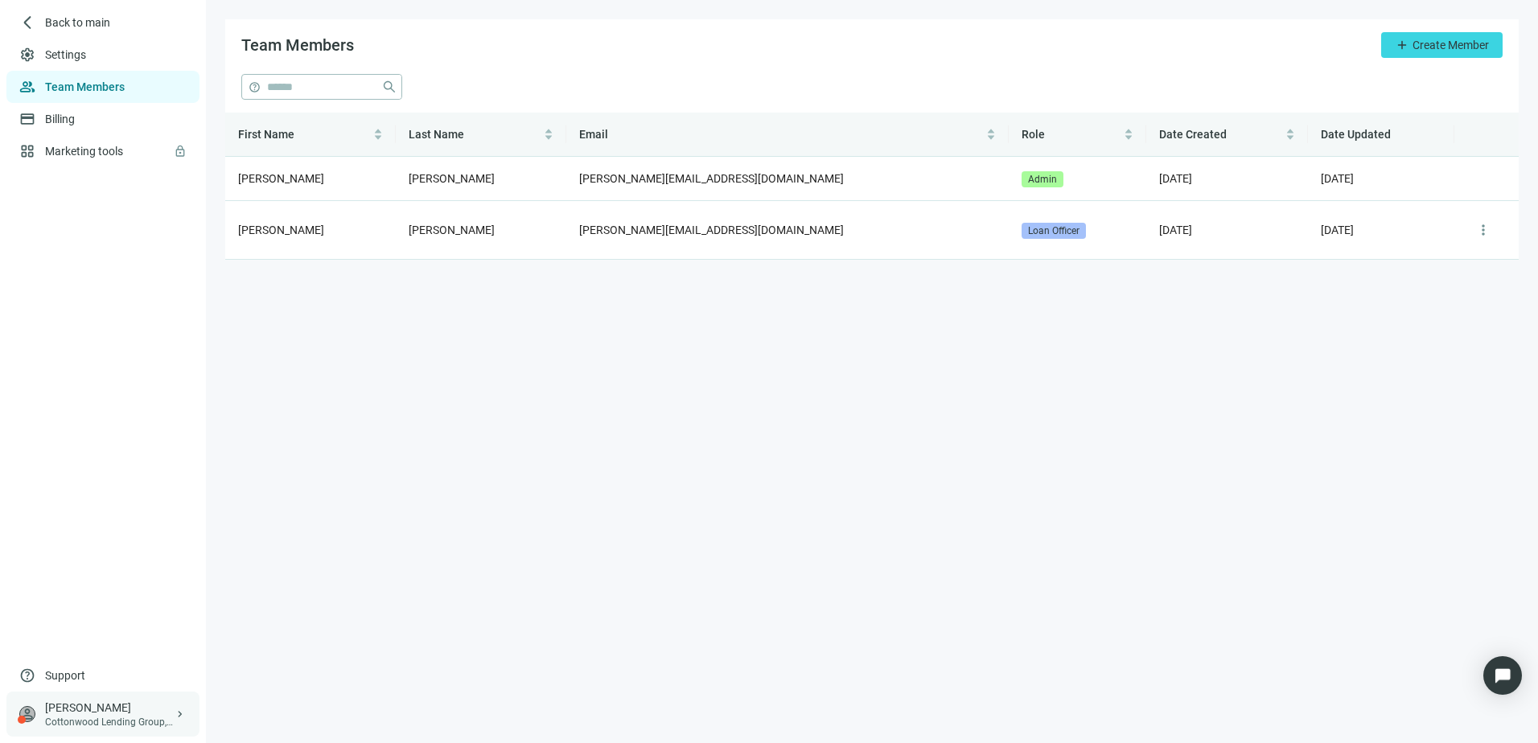
click at [51, 701] on div "[PERSON_NAME]" at bounding box center [109, 708] width 129 height 16
click at [101, 709] on div "[PERSON_NAME]" at bounding box center [109, 708] width 129 height 16
click at [180, 713] on span "keyboard_arrow_right" at bounding box center [180, 714] width 13 height 13
click at [323, 502] on main "Team Members add Create Member help close First Name Last Name Email Role Date …" at bounding box center [872, 371] width 1332 height 743
click at [60, 114] on link "Billing" at bounding box center [61, 119] width 33 height 13
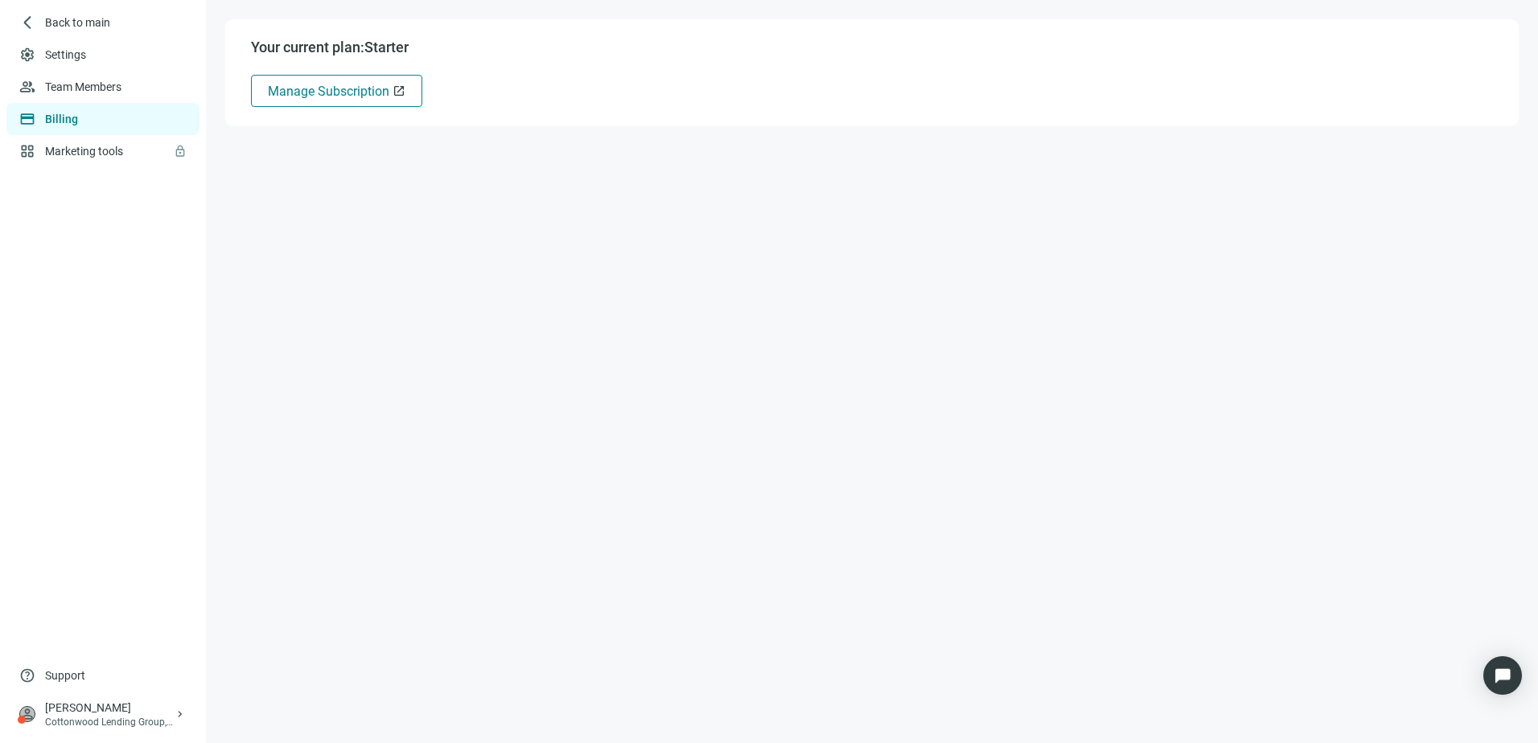
click at [304, 89] on span "Manage Subscription" at bounding box center [328, 91] width 121 height 15
